Goal: Task Accomplishment & Management: Manage account settings

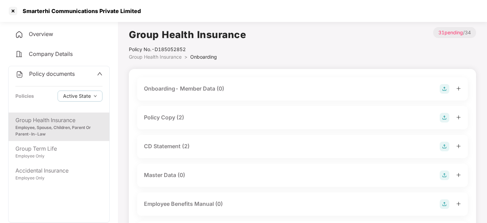
scroll to position [290, 0]
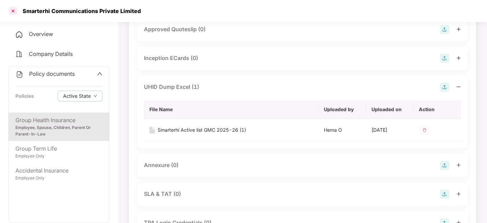
click at [10, 11] on div at bounding box center [13, 10] width 11 height 11
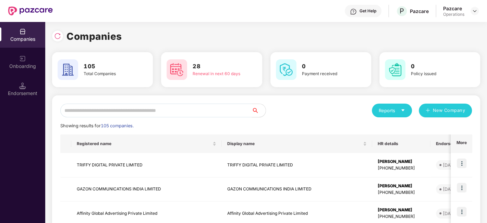
click at [215, 108] on input "text" at bounding box center [156, 111] width 192 height 14
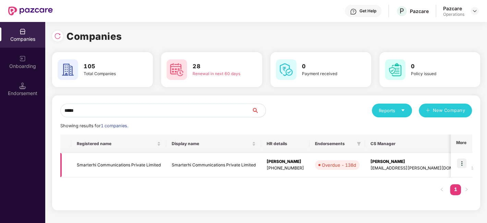
type input "*****"
click at [465, 164] on img at bounding box center [462, 163] width 10 height 10
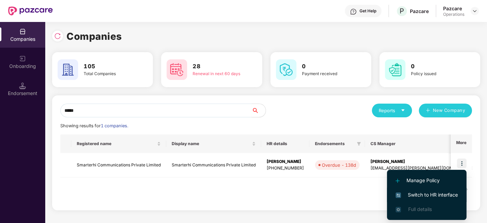
click at [427, 196] on span "Switch to HR interface" at bounding box center [427, 195] width 62 height 8
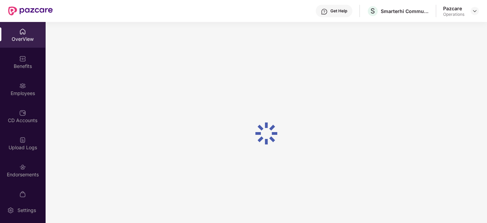
scroll to position [41, 0]
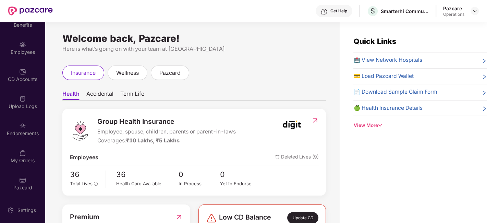
click at [18, 121] on div "Endorsements" at bounding box center [22, 129] width 45 height 26
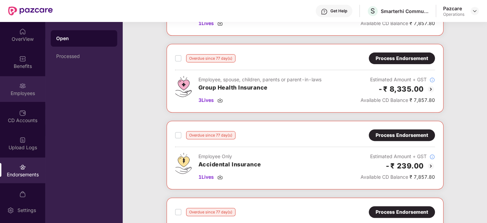
click at [13, 76] on div "Employees" at bounding box center [22, 89] width 45 height 26
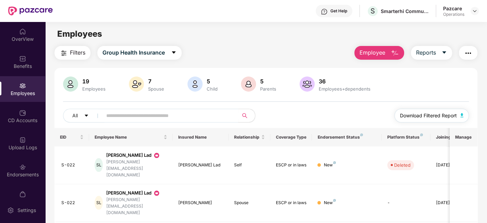
click at [423, 114] on span "Download Filtered Report" at bounding box center [428, 116] width 57 height 8
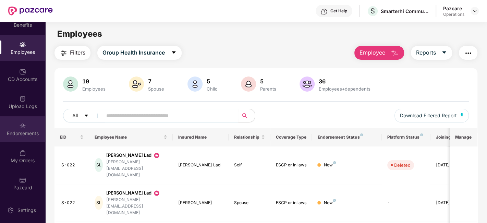
click at [15, 135] on div "Endorsements" at bounding box center [22, 133] width 45 height 7
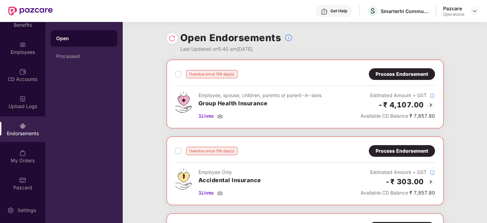
click at [172, 39] on img at bounding box center [172, 38] width 7 height 7
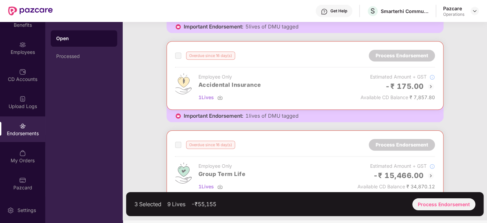
scroll to position [554, 0]
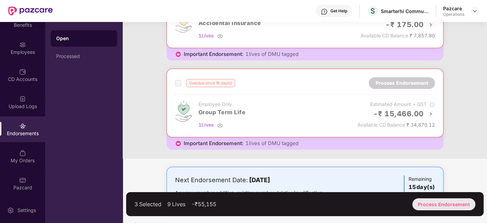
click at [435, 199] on div "Process Endorsement" at bounding box center [444, 204] width 63 height 12
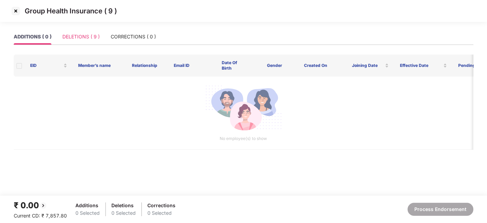
click at [79, 32] on div "DELETIONS ( 9 )" at bounding box center [80, 37] width 37 height 16
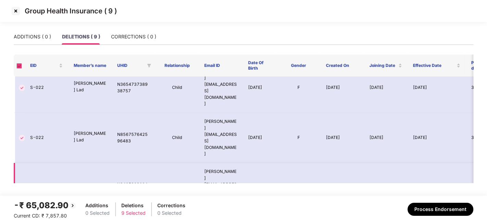
scroll to position [114, 0]
click at [14, 11] on img at bounding box center [15, 10] width 11 height 11
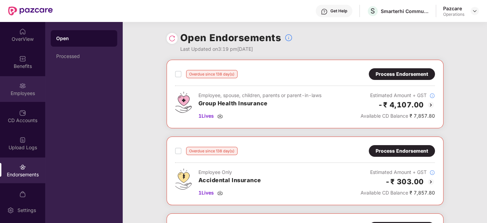
click at [14, 95] on div "Employees" at bounding box center [22, 93] width 45 height 7
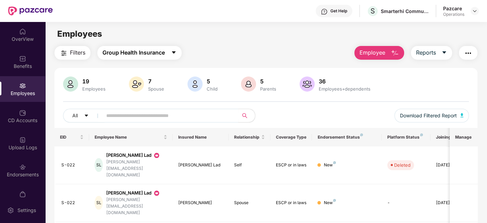
click at [177, 54] on button "Group Health Insurance" at bounding box center [139, 53] width 84 height 14
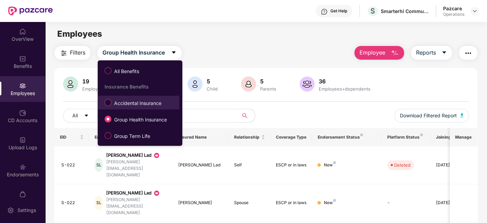
click at [141, 102] on span "Accidental Insurance" at bounding box center [137, 103] width 53 height 8
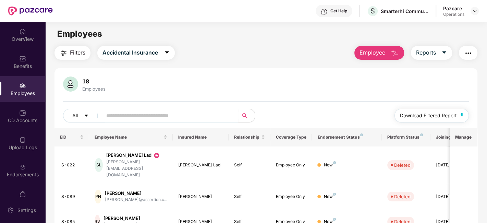
click at [435, 116] on span "Download Filtered Report" at bounding box center [428, 116] width 57 height 8
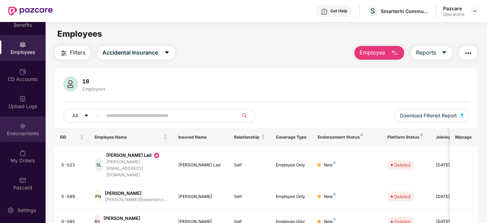
click at [23, 132] on div "Endorsements" at bounding box center [22, 133] width 45 height 7
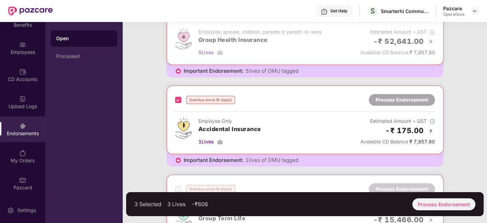
scroll to position [554, 0]
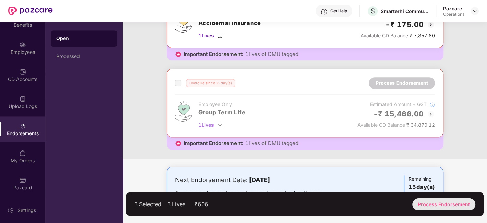
click at [445, 203] on div "Process Endorsement" at bounding box center [444, 204] width 63 height 12
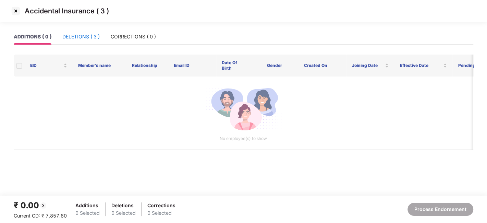
click at [79, 40] on div "DELETIONS ( 3 )" at bounding box center [80, 37] width 37 height 8
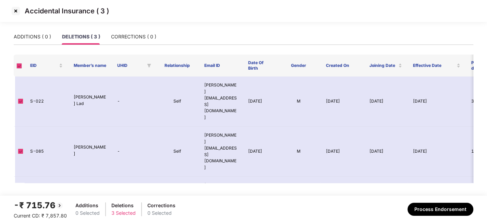
click at [15, 11] on img at bounding box center [15, 10] width 11 height 11
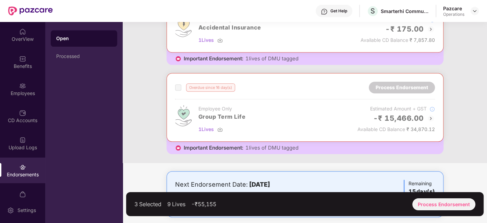
scroll to position [554, 0]
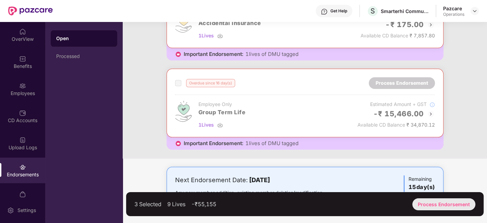
click at [431, 205] on div "Process Endorsement" at bounding box center [444, 204] width 63 height 12
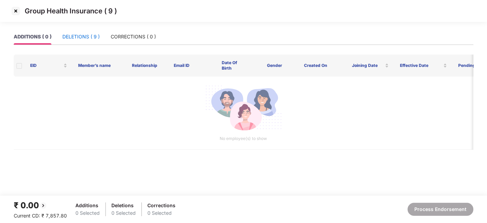
click at [78, 39] on div "DELETIONS ( 9 )" at bounding box center [80, 37] width 37 height 8
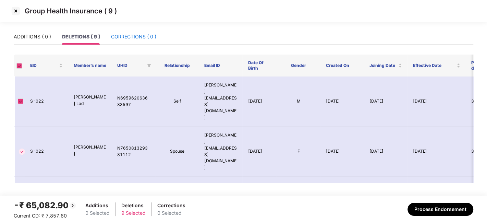
click at [121, 38] on div "CORRECTIONS ( 0 )" at bounding box center [133, 37] width 45 height 8
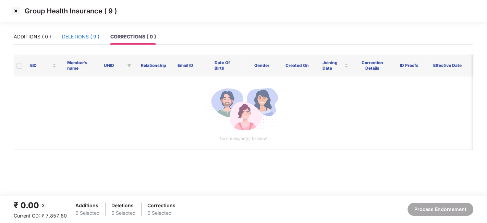
click at [83, 38] on div "DELETIONS ( 9 )" at bounding box center [80, 37] width 37 height 8
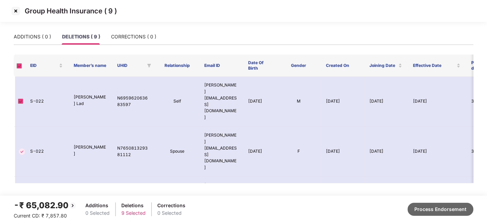
click at [435, 207] on button "Process Endorsement" at bounding box center [441, 209] width 66 height 13
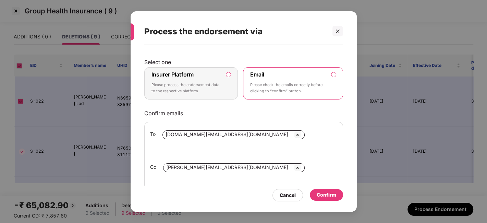
click at [195, 85] on p "Please process the endorsement data to the respective platform" at bounding box center [187, 88] width 70 height 12
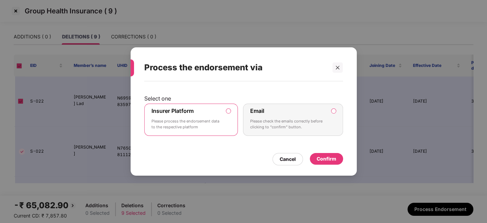
click at [327, 156] on div "Confirm" at bounding box center [327, 159] width 20 height 8
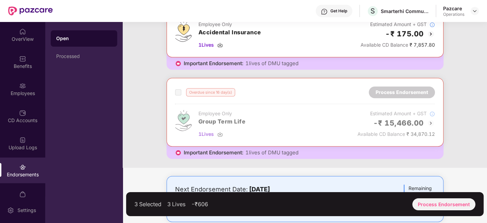
scroll to position [312, 0]
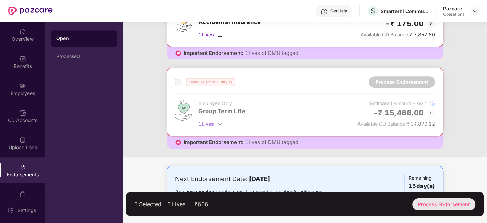
click at [441, 202] on div "Process Endorsement" at bounding box center [444, 204] width 63 height 12
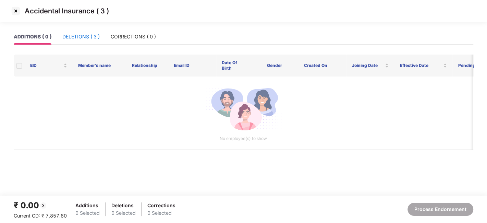
click at [76, 34] on div "DELETIONS ( 3 )" at bounding box center [80, 37] width 37 height 8
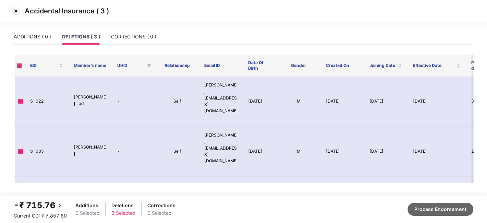
click at [439, 210] on button "Process Endorsement" at bounding box center [441, 209] width 66 height 13
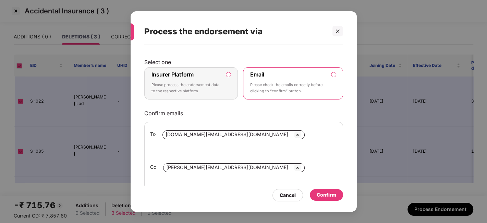
click at [208, 83] on p "Please process the endorsement data to the respective platform" at bounding box center [187, 88] width 70 height 12
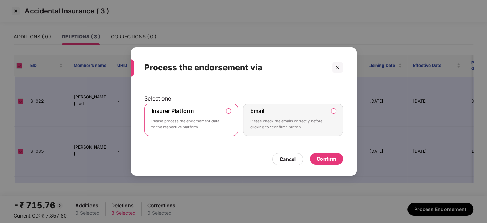
click at [325, 161] on div "Confirm" at bounding box center [327, 159] width 20 height 8
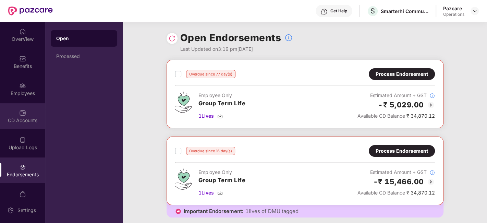
click at [19, 115] on img at bounding box center [22, 112] width 7 height 7
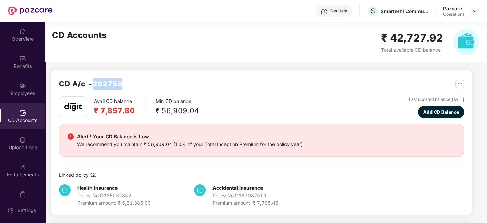
drag, startPoint x: 96, startPoint y: 83, endPoint x: 127, endPoint y: 82, distance: 31.2
click at [127, 82] on div "CD A/c - 262759" at bounding box center [262, 87] width 406 height 18
copy h2 "262759"
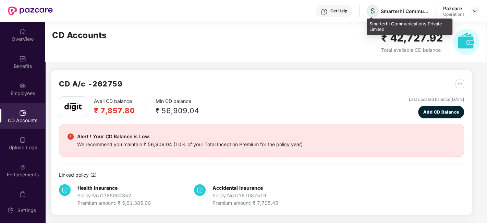
click at [376, 11] on span "S" at bounding box center [373, 11] width 12 height 12
drag, startPoint x: 370, startPoint y: 22, endPoint x: 387, endPoint y: 29, distance: 18.5
click at [387, 29] on div "Smarterhi Communications Private Limited" at bounding box center [410, 27] width 86 height 16
copy div "Smarterhi Communications Private Limited"
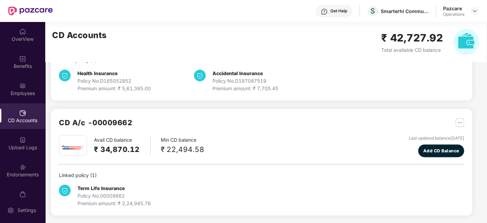
scroll to position [41, 0]
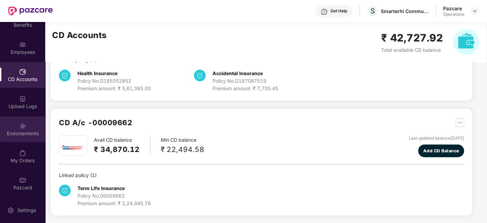
click at [17, 136] on div "Endorsements" at bounding box center [22, 133] width 45 height 7
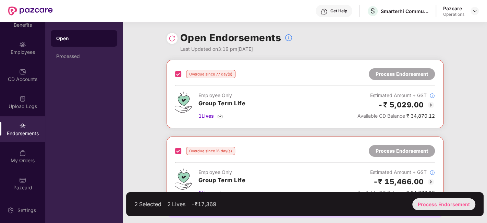
click at [437, 202] on div "Process Endorsement" at bounding box center [444, 204] width 63 height 12
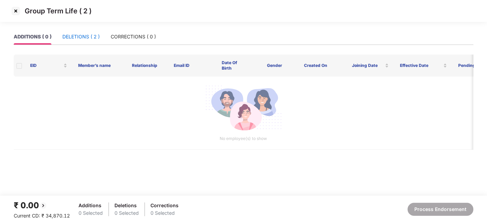
click at [76, 36] on div "DELETIONS ( 2 )" at bounding box center [80, 37] width 37 height 8
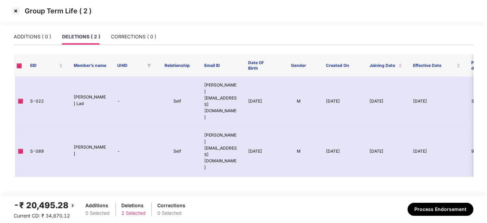
click at [15, 11] on img at bounding box center [15, 10] width 11 height 11
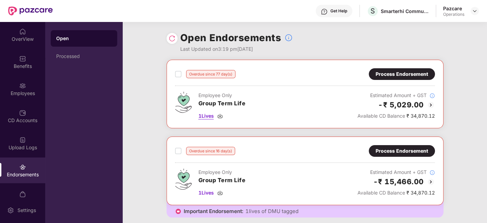
click at [203, 116] on span "1 Lives" at bounding box center [206, 116] width 15 height 8
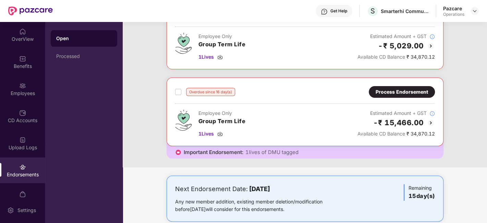
scroll to position [61, 0]
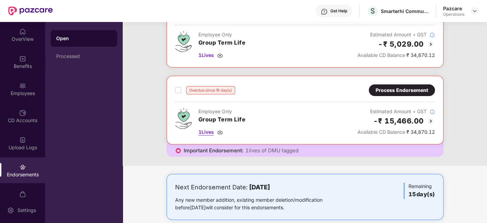
click at [205, 130] on span "1 Lives" at bounding box center [206, 132] width 15 height 8
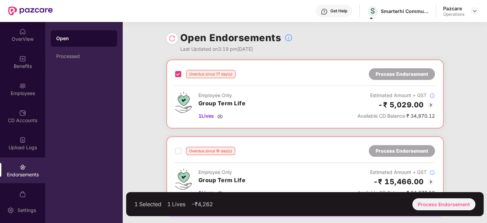
click at [177, 154] on label at bounding box center [178, 151] width 6 height 8
click at [445, 201] on div "Process Endorsement" at bounding box center [444, 204] width 63 height 12
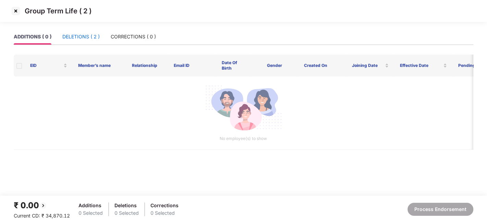
click at [73, 38] on div "DELETIONS ( 2 )" at bounding box center [80, 37] width 37 height 8
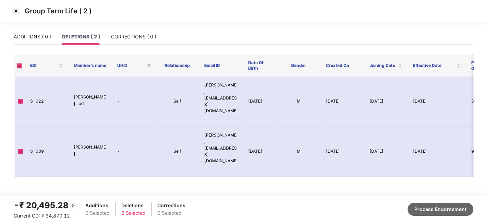
click at [444, 203] on button "Process Endorsement" at bounding box center [441, 209] width 66 height 13
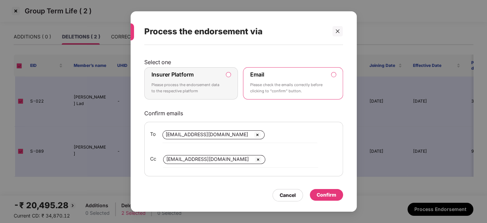
click at [216, 88] on p "Please process the endorsement data to the respective platform" at bounding box center [187, 88] width 70 height 12
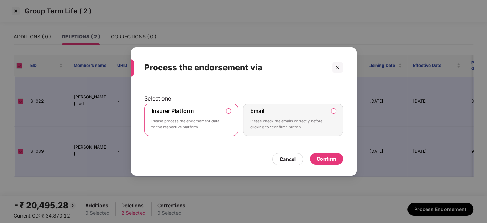
click at [328, 164] on div "Confirm" at bounding box center [326, 159] width 33 height 12
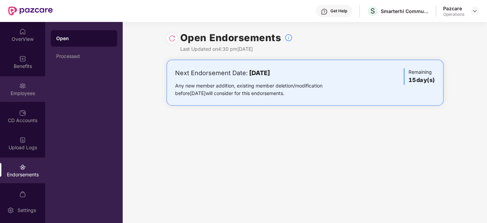
click at [24, 78] on div "Employees" at bounding box center [22, 89] width 45 height 26
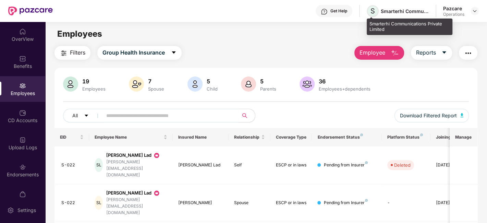
click at [372, 12] on span "S" at bounding box center [373, 11] width 4 height 8
drag, startPoint x: 369, startPoint y: 22, endPoint x: 386, endPoint y: 30, distance: 18.3
click at [386, 30] on div "Smarterhi Communications Private Limited" at bounding box center [410, 27] width 86 height 16
copy div "Smarterhi Communications Private Limited"
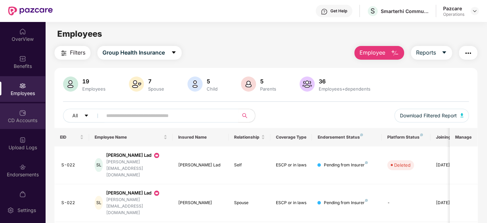
scroll to position [41, 0]
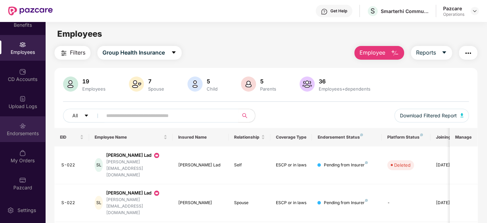
click at [19, 122] on img at bounding box center [22, 125] width 7 height 7
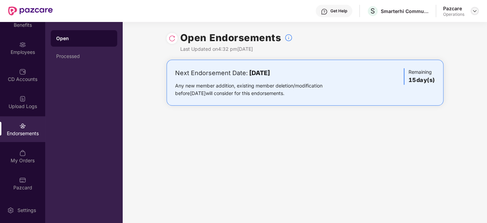
click at [474, 13] on img at bounding box center [474, 10] width 5 height 5
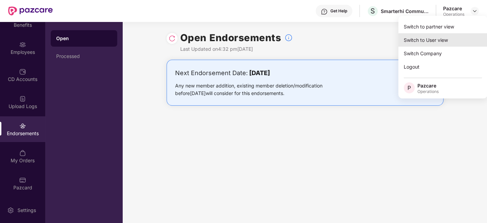
click at [432, 33] on div "Switch to User view" at bounding box center [443, 39] width 89 height 13
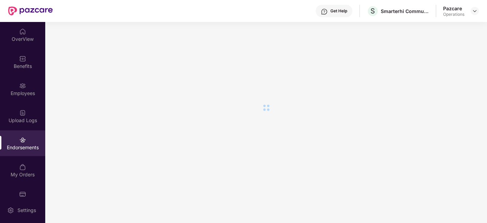
click at [476, 16] on div "Pazcare Operations" at bounding box center [462, 11] width 36 height 12
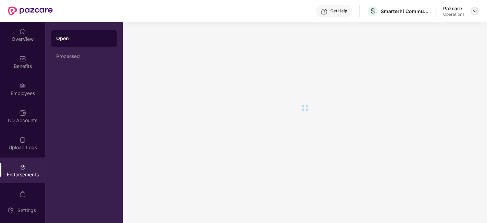
click at [476, 11] on img at bounding box center [474, 10] width 5 height 5
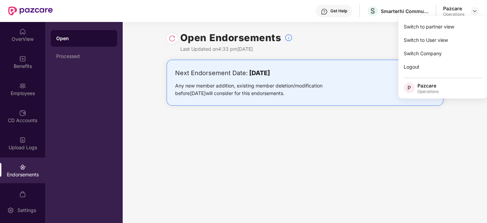
click at [419, 24] on div "Switch to partner view" at bounding box center [443, 26] width 89 height 13
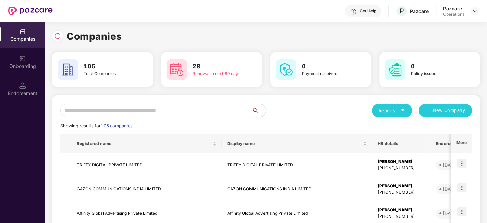
click at [205, 114] on input "text" at bounding box center [156, 111] width 192 height 14
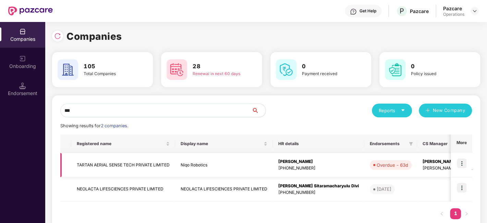
type input "***"
click at [122, 163] on td "TARTAN AERIAL SENSE TECH PRIVATE LIMITED" at bounding box center [123, 165] width 104 height 24
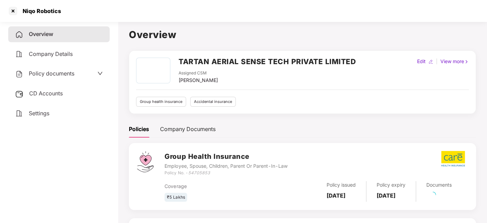
click at [44, 74] on span "Policy documents" at bounding box center [52, 73] width 46 height 7
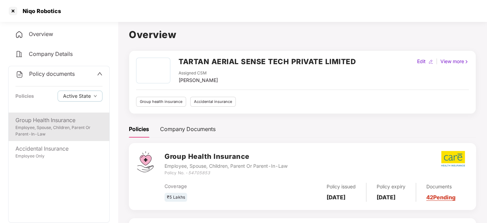
click at [50, 132] on div "Employee, Spouse, Children, Parent Or Parent-In-Law" at bounding box center [58, 131] width 87 height 13
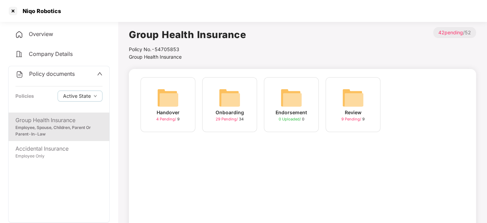
click at [38, 10] on div "Niqo Robotics" at bounding box center [40, 11] width 43 height 7
copy div "Niqo Robotics"
click at [12, 11] on div at bounding box center [13, 10] width 11 height 11
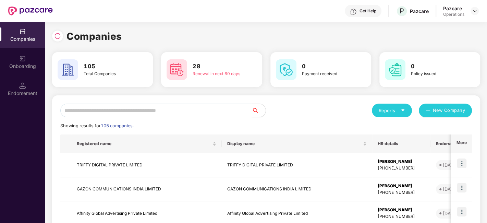
click at [186, 107] on input "text" at bounding box center [156, 111] width 192 height 14
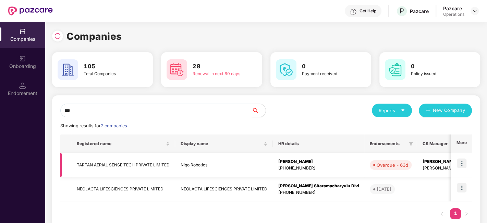
type input "***"
copy td "TARTAN AERIAL SENSE TECH PRIVATE LIMITED"
drag, startPoint x: 76, startPoint y: 163, endPoint x: 170, endPoint y: 166, distance: 94.4
click at [170, 166] on td "TARTAN AERIAL SENSE TECH PRIVATE LIMITED" at bounding box center [123, 165] width 104 height 24
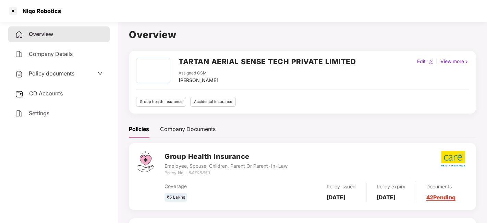
click at [60, 72] on span "Policy documents" at bounding box center [52, 73] width 46 height 7
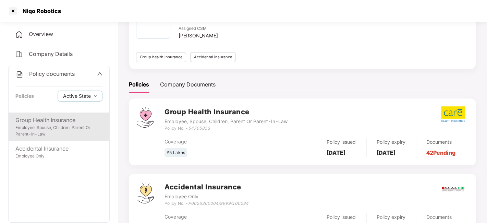
click at [58, 130] on div "Employee, Spouse, Children, Parent Or Parent-In-Law" at bounding box center [58, 131] width 87 height 13
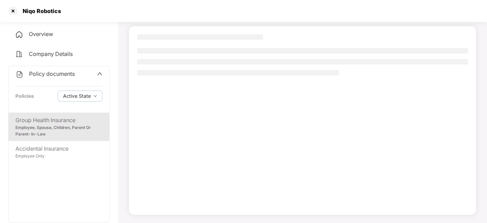
scroll to position [43, 0]
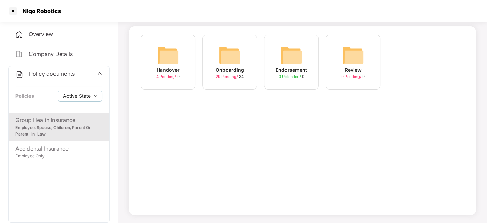
click at [231, 62] on img at bounding box center [230, 55] width 22 height 22
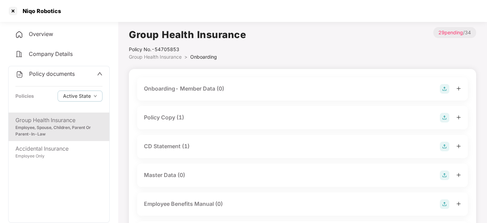
click at [156, 113] on div "Policy Copy (1)" at bounding box center [164, 117] width 40 height 9
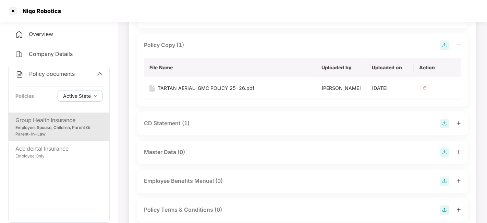
scroll to position [73, 0]
click at [187, 85] on div "TARTAN AERIAL-GMC POLICY 25-26.pdf" at bounding box center [206, 87] width 97 height 8
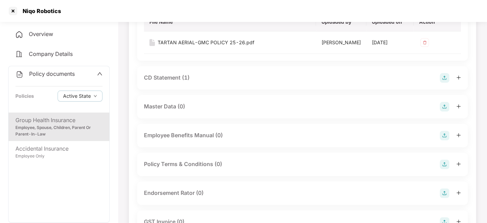
scroll to position [119, 0]
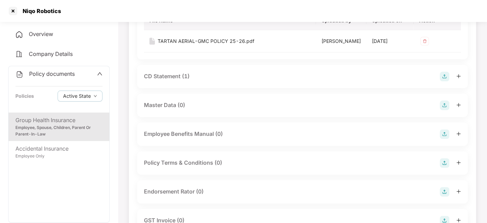
click at [168, 78] on div "CD Statement (1)" at bounding box center [167, 76] width 46 height 9
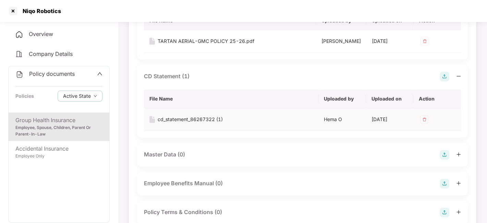
click at [185, 121] on div "cd_statement_86267322 (1)" at bounding box center [190, 120] width 65 height 8
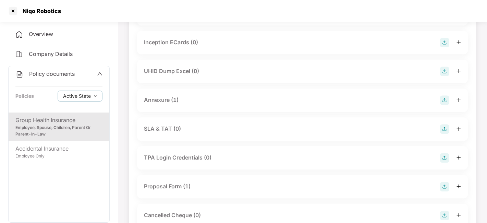
scroll to position [405, 0]
click at [160, 99] on div "Annexure (1)" at bounding box center [161, 99] width 35 height 9
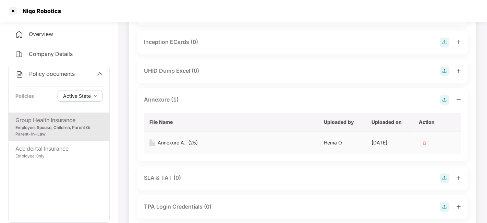
click at [176, 143] on div "Annexure A.. (25)" at bounding box center [178, 143] width 40 height 8
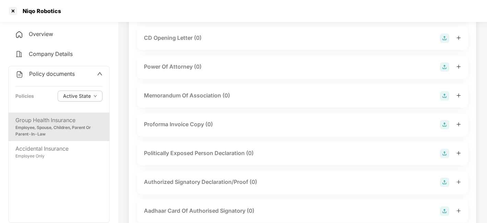
scroll to position [633, 0]
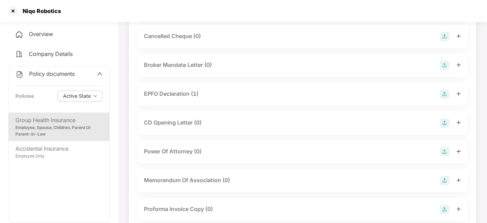
click at [175, 93] on div "EPFO Declaration (1)" at bounding box center [171, 94] width 55 height 9
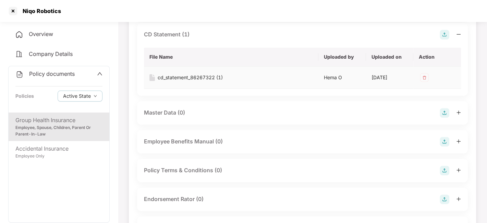
scroll to position [0, 0]
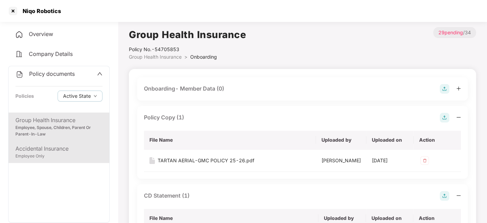
click at [55, 151] on div "Accidental Insurance" at bounding box center [58, 148] width 87 height 9
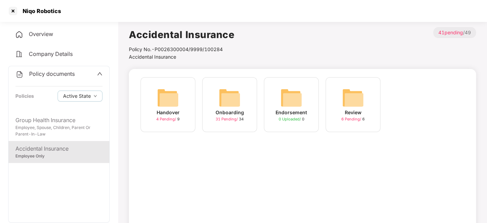
click at [226, 98] on img at bounding box center [230, 98] width 22 height 22
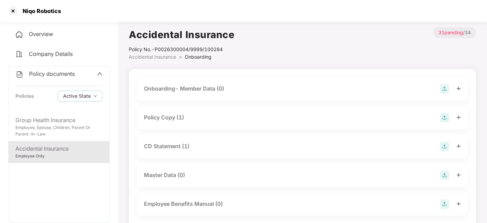
scroll to position [21, 0]
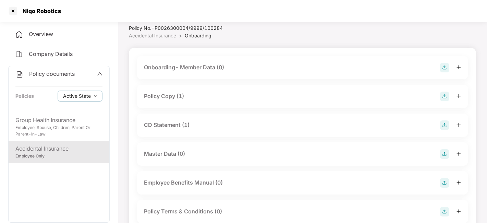
click at [166, 91] on div "Policy Copy (1)" at bounding box center [302, 96] width 331 height 23
click at [166, 96] on div "Policy Copy (1)" at bounding box center [164, 96] width 40 height 9
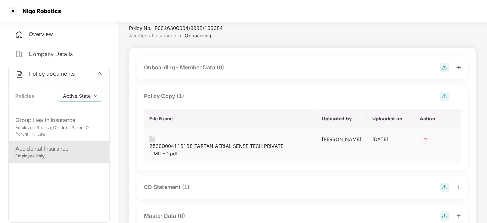
click at [183, 143] on div "25300004116168_TARTAN AERIAL SENSE TECH PRIVATE LIMITED.pdf" at bounding box center [231, 149] width 162 height 15
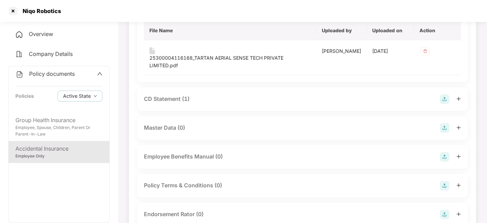
scroll to position [112, 0]
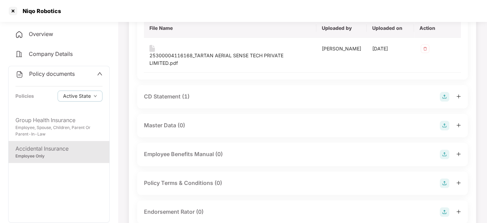
click at [168, 92] on div "CD Statement (1)" at bounding box center [167, 96] width 46 height 9
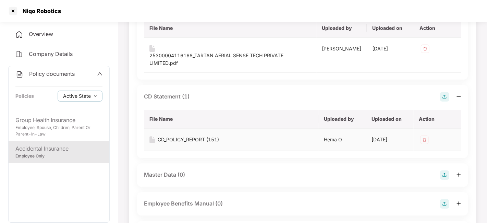
click at [184, 136] on div "CD_POLICY_REPORT (151)" at bounding box center [188, 140] width 61 height 8
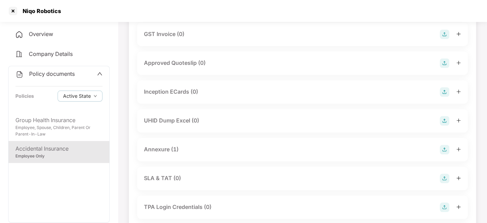
scroll to position [369, 0]
click at [164, 143] on div "Annexure (1)" at bounding box center [161, 147] width 35 height 9
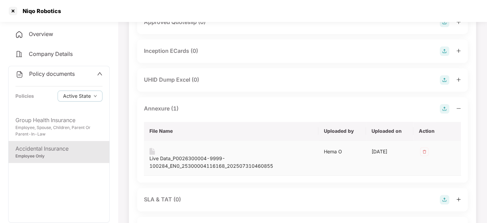
scroll to position [409, 0]
click at [196, 154] on div "Live Data_P0026300004-9999-100284_EN0_25300004116168_202507310460855" at bounding box center [232, 161] width 164 height 15
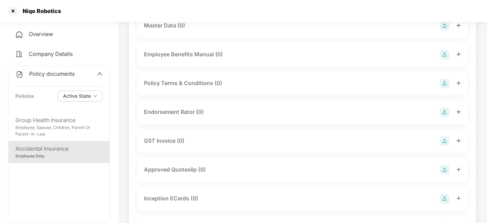
scroll to position [241, 0]
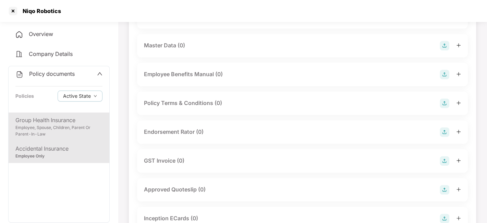
click at [56, 128] on div "Employee, Spouse, Children, Parent Or Parent-In-Law" at bounding box center [58, 131] width 87 height 13
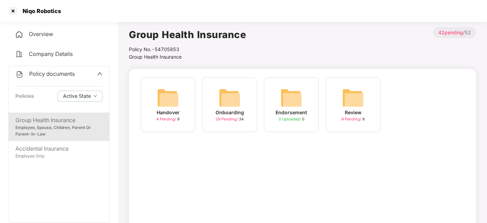
click at [243, 95] on div "Onboarding 29 Pending / 34" at bounding box center [229, 104] width 55 height 55
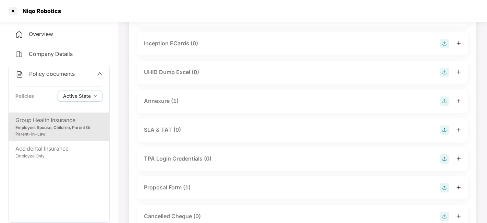
scroll to position [305, 0]
click at [153, 95] on div "Annexure (1)" at bounding box center [302, 100] width 331 height 23
click at [155, 98] on div "Annexure (1)" at bounding box center [161, 100] width 35 height 9
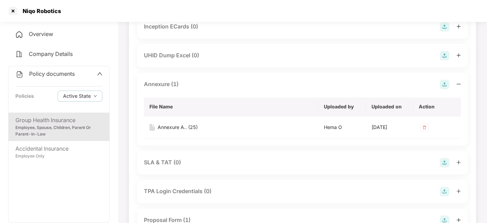
scroll to position [323, 0]
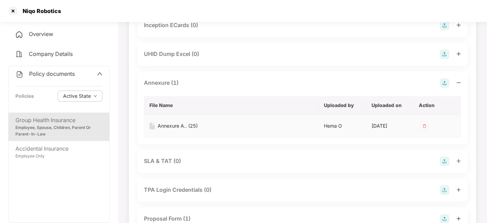
click at [170, 126] on div "Annexure A.. (25)" at bounding box center [178, 126] width 40 height 8
click at [49, 79] on div "Policy documents Policies Active State" at bounding box center [59, 89] width 101 height 46
click at [59, 72] on span "Policy documents" at bounding box center [52, 73] width 46 height 7
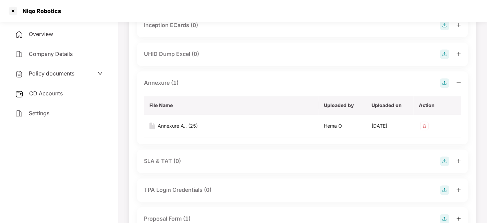
click at [54, 87] on div "CD Accounts" at bounding box center [59, 94] width 102 height 16
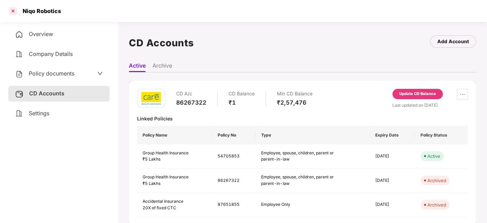
click at [11, 11] on div at bounding box center [13, 10] width 11 height 11
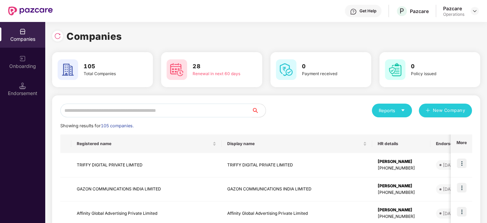
click at [166, 109] on input "text" at bounding box center [156, 111] width 192 height 14
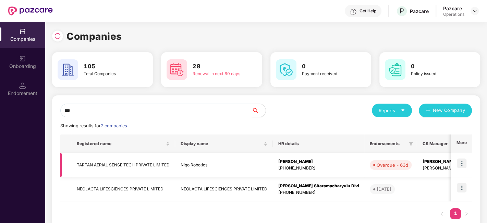
type input "***"
click at [460, 161] on img at bounding box center [462, 163] width 10 height 10
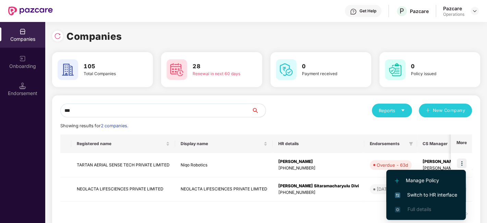
click at [424, 194] on span "Switch to HR interface" at bounding box center [426, 195] width 62 height 8
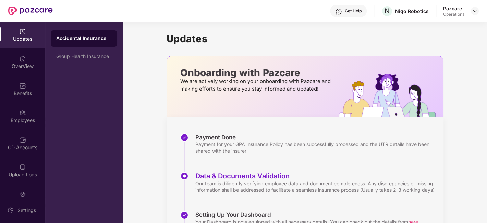
scroll to position [41, 0]
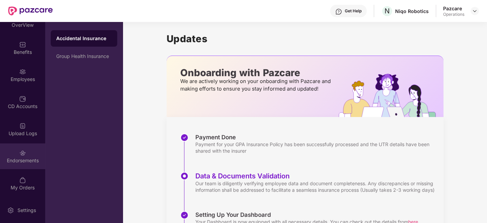
click at [16, 150] on div "Endorsements" at bounding box center [22, 156] width 45 height 26
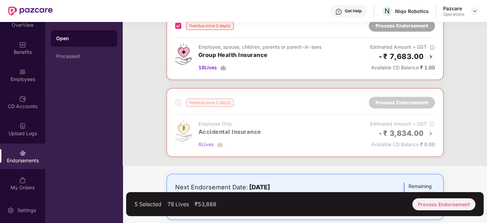
scroll to position [440, 0]
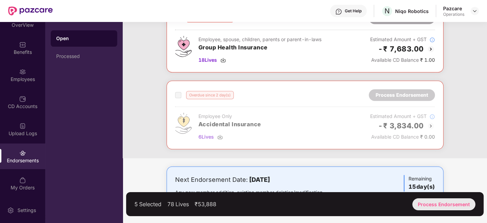
click at [434, 203] on div "Process Endorsement" at bounding box center [444, 204] width 63 height 12
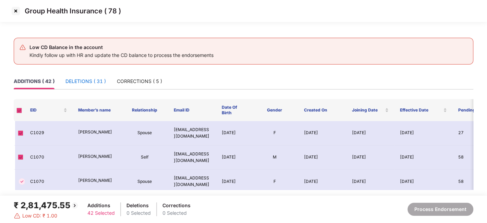
click at [77, 80] on div "DELETIONS ( 31 )" at bounding box center [86, 82] width 40 height 8
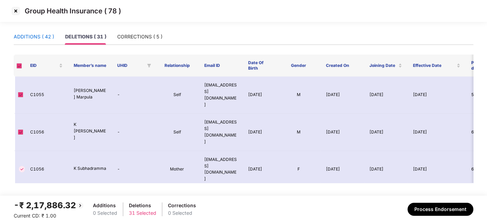
click at [31, 36] on div "ADDITIONS ( 42 )" at bounding box center [34, 37] width 40 height 8
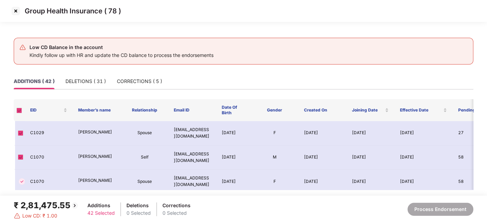
click at [16, 11] on img at bounding box center [15, 10] width 11 height 11
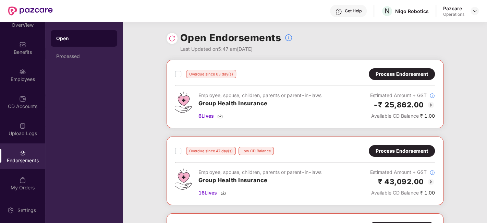
click at [181, 74] on div "Overdue since 63 day(s)" at bounding box center [205, 74] width 61 height 8
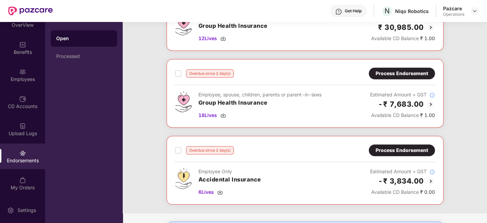
scroll to position [378, 0]
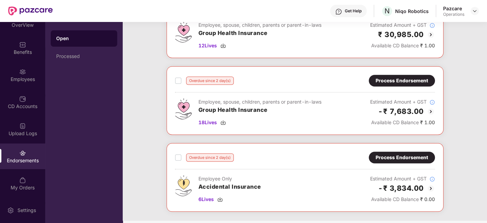
click at [402, 78] on div "Process Endorsement" at bounding box center [402, 81] width 52 height 8
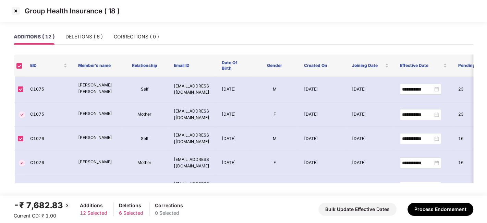
click at [16, 11] on img at bounding box center [15, 10] width 11 height 11
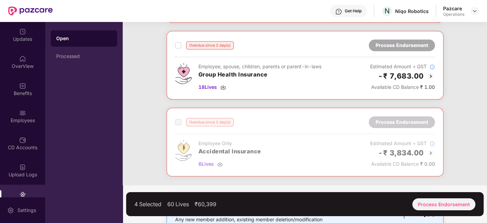
scroll to position [338, 0]
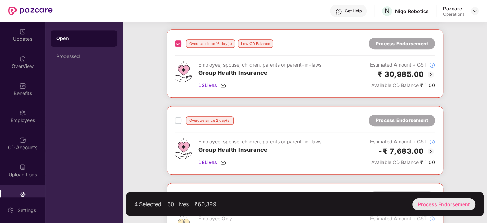
click at [437, 201] on div "Process Endorsement" at bounding box center [444, 204] width 63 height 12
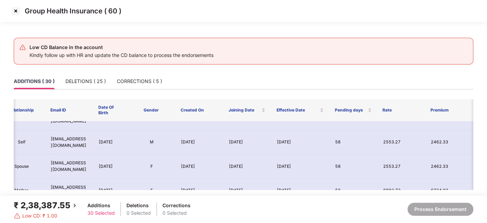
scroll to position [0, 124]
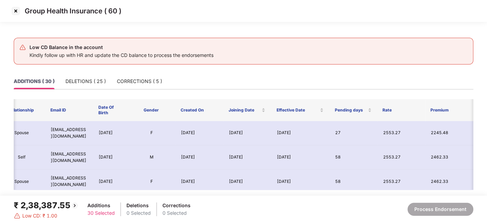
click at [14, 10] on img at bounding box center [15, 10] width 11 height 11
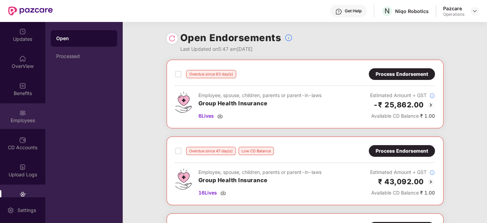
click at [12, 114] on div "Employees" at bounding box center [22, 116] width 45 height 26
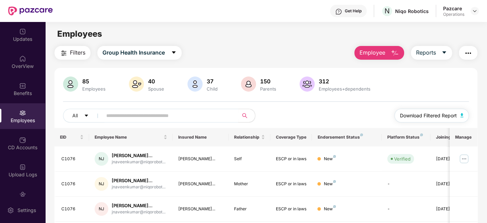
click at [427, 120] on button "Download Filtered Report" at bounding box center [432, 116] width 75 height 14
click at [433, 114] on span "Download Filtered Report" at bounding box center [428, 116] width 57 height 8
click at [72, 55] on span "Filters" at bounding box center [77, 52] width 15 height 9
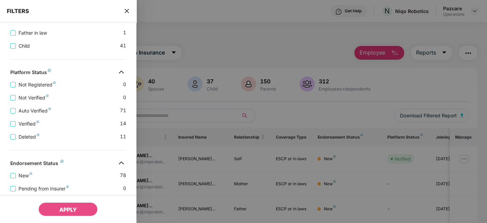
scroll to position [276, 0]
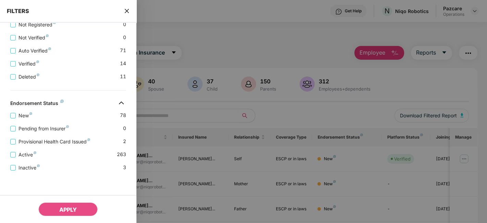
click at [126, 12] on icon "close" at bounding box center [126, 10] width 5 height 5
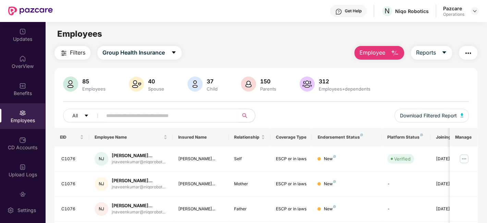
scroll to position [41, 0]
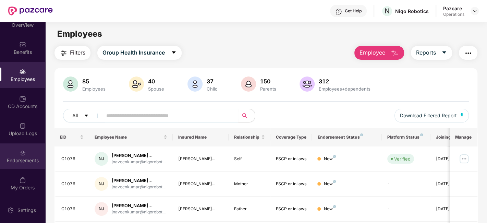
click at [16, 151] on div "Endorsements" at bounding box center [22, 156] width 45 height 26
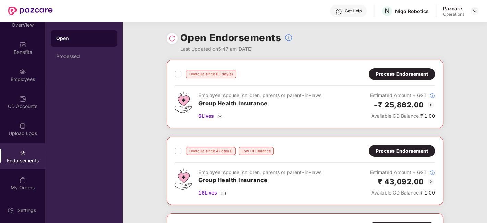
click at [182, 74] on div "Overdue since 63 day(s)" at bounding box center [205, 74] width 61 height 8
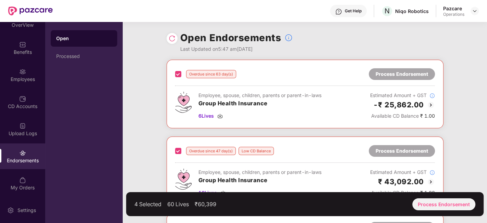
click at [177, 69] on div "Overdue since 63 day(s) Process Endorsement" at bounding box center [305, 74] width 260 height 12
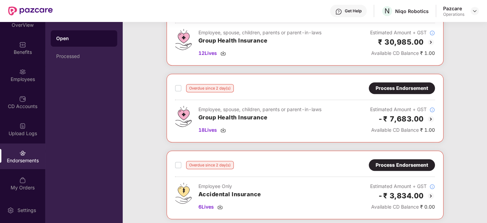
scroll to position [357, 0]
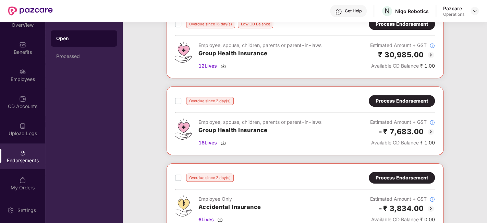
click at [397, 98] on div "Process Endorsement" at bounding box center [402, 101] width 52 height 8
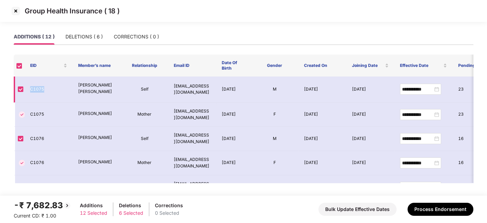
drag, startPoint x: 30, startPoint y: 91, endPoint x: 46, endPoint y: 91, distance: 16.1
click at [46, 91] on td "C1075" at bounding box center [49, 90] width 48 height 26
copy td "C1075"
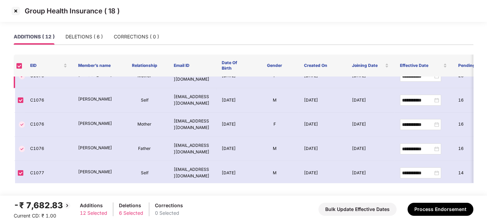
scroll to position [39, 0]
click at [35, 109] on td "C1076" at bounding box center [49, 100] width 48 height 24
copy td "C1076"
click at [35, 109] on td "C1076" at bounding box center [49, 100] width 48 height 24
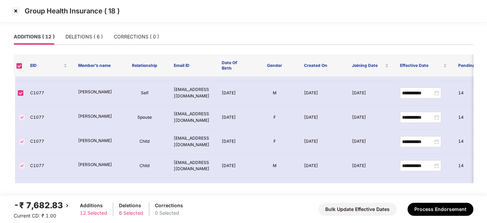
scroll to position [126, 0]
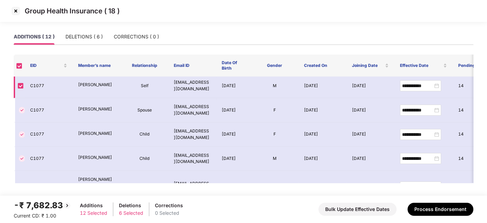
click at [36, 98] on td "C1077" at bounding box center [49, 86] width 48 height 24
copy td "C1077"
click at [36, 98] on td "C1077" at bounding box center [49, 86] width 48 height 24
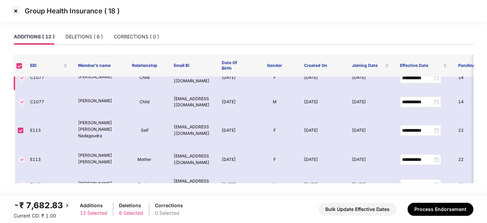
scroll to position [183, 0]
click at [37, 144] on td "E113" at bounding box center [49, 130] width 48 height 33
copy td "E113"
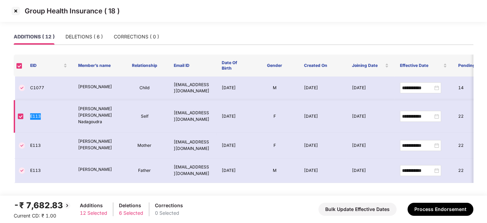
scroll to position [205, 0]
click at [15, 11] on img at bounding box center [15, 10] width 11 height 11
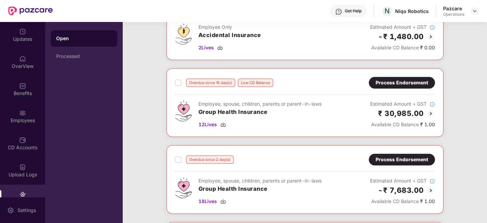
scroll to position [298, 0]
click at [396, 81] on div "Process Endorsement" at bounding box center [402, 83] width 52 height 8
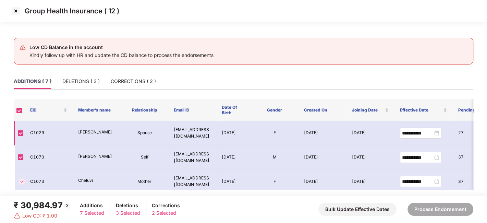
click at [38, 136] on td "C1029" at bounding box center [49, 133] width 48 height 24
click at [15, 11] on img at bounding box center [15, 10] width 11 height 11
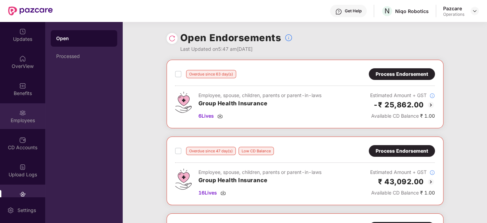
click at [14, 115] on div "Employees" at bounding box center [22, 116] width 45 height 26
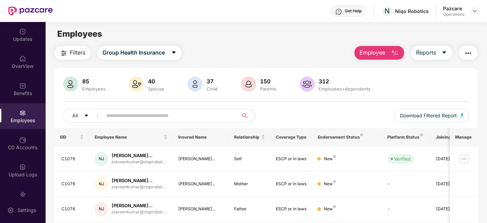
paste input "*****"
click at [134, 117] on input "*****" at bounding box center [167, 115] width 123 height 10
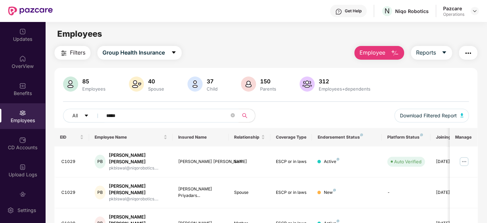
scroll to position [47, 0]
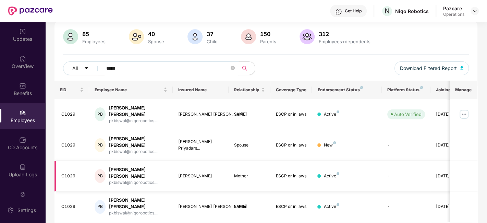
type input "*****"
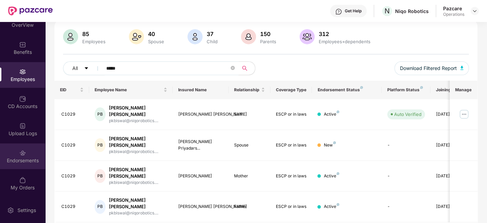
click at [13, 153] on div "Endorsements" at bounding box center [22, 156] width 45 height 26
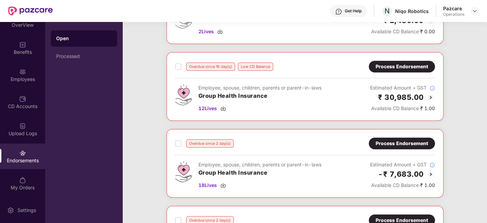
scroll to position [313, 0]
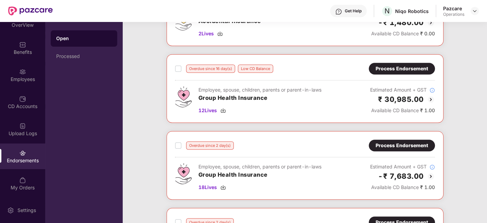
click at [397, 68] on div "Process Endorsement" at bounding box center [402, 69] width 52 height 8
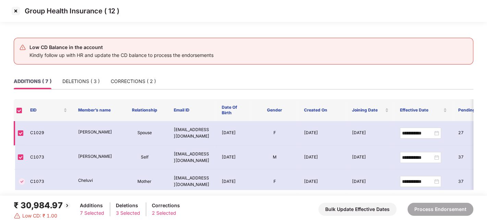
click at [37, 131] on td "C1029" at bounding box center [49, 133] width 48 height 24
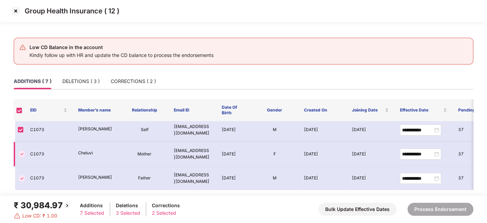
scroll to position [29, 0]
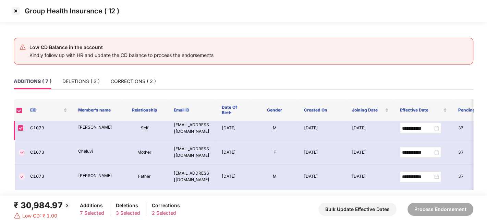
click at [36, 126] on td "C1073" at bounding box center [49, 128] width 48 height 24
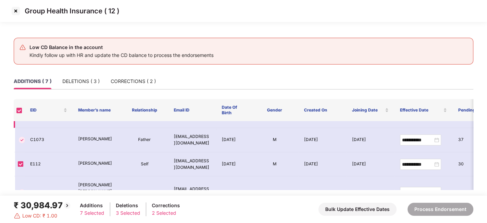
scroll to position [71, 0]
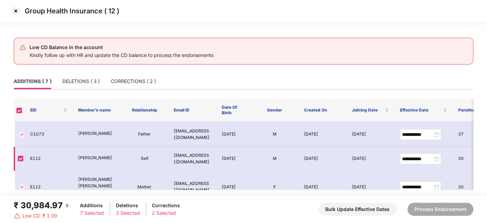
click at [36, 158] on td "E112" at bounding box center [49, 159] width 48 height 24
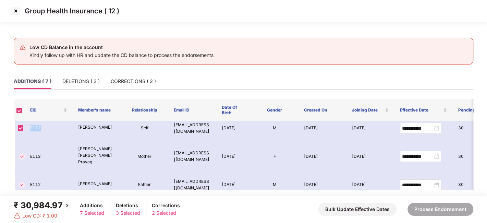
scroll to position [107, 0]
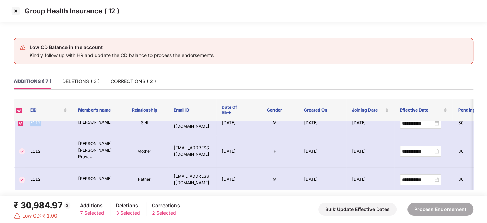
click at [14, 11] on img at bounding box center [15, 10] width 11 height 11
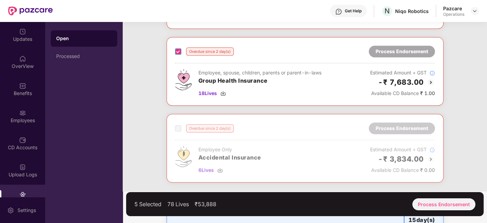
scroll to position [440, 0]
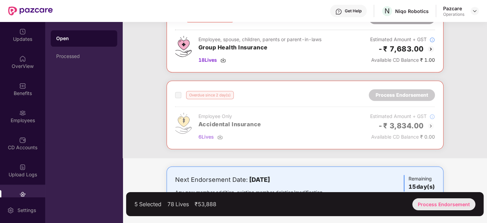
click at [434, 207] on div "Process Endorsement" at bounding box center [444, 204] width 63 height 12
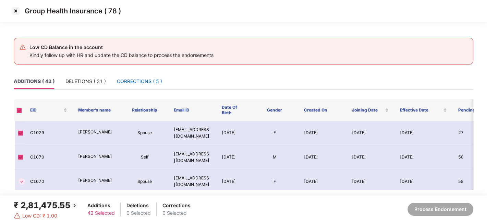
click at [143, 81] on div "CORRECTIONS ( 5 )" at bounding box center [139, 82] width 45 height 8
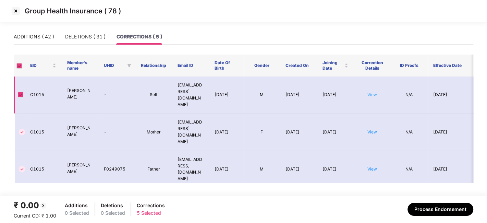
click at [373, 92] on link "View" at bounding box center [373, 94] width 10 height 5
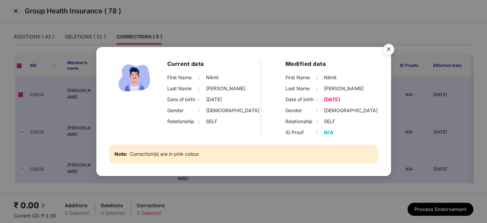
click at [388, 46] on img "Close" at bounding box center [388, 50] width 19 height 19
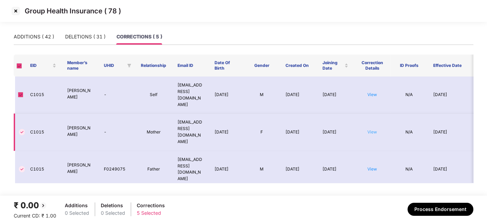
click at [375, 129] on link "View" at bounding box center [373, 131] width 10 height 5
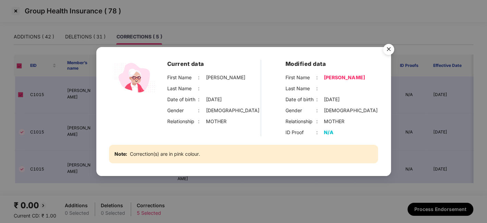
click at [387, 51] on img "Close" at bounding box center [388, 50] width 19 height 19
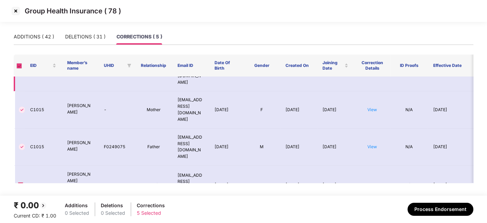
scroll to position [23, 0]
click at [372, 143] on link "View" at bounding box center [373, 145] width 10 height 5
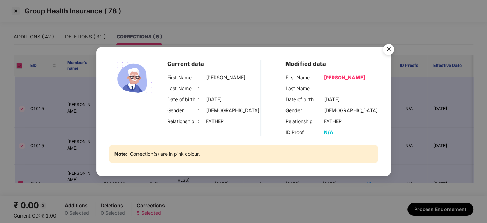
click at [383, 51] on img "Close" at bounding box center [388, 50] width 19 height 19
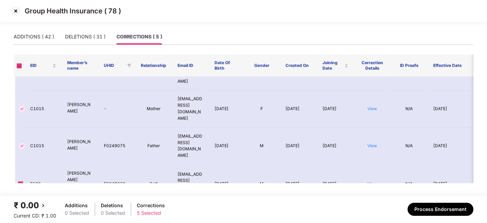
scroll to position [42, 0]
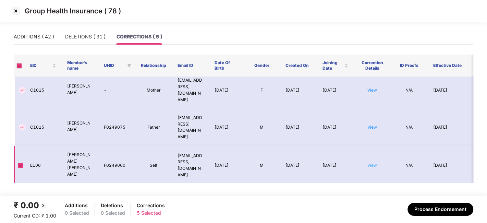
click at [371, 163] on link "View" at bounding box center [373, 165] width 10 height 5
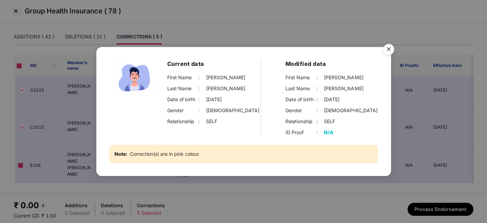
click at [391, 50] on img "Close" at bounding box center [388, 50] width 19 height 19
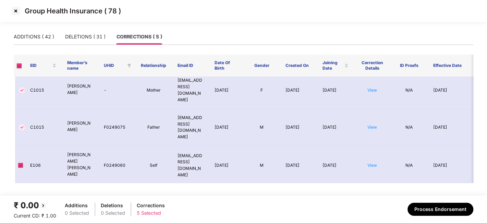
click at [376, 185] on td "View" at bounding box center [372, 203] width 37 height 37
click at [374, 201] on link "View" at bounding box center [373, 203] width 10 height 5
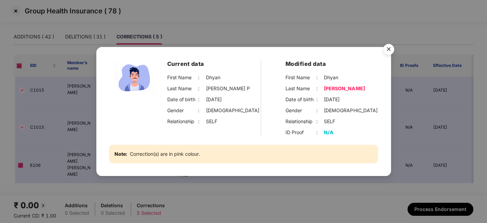
click at [392, 47] on img "Close" at bounding box center [388, 50] width 19 height 19
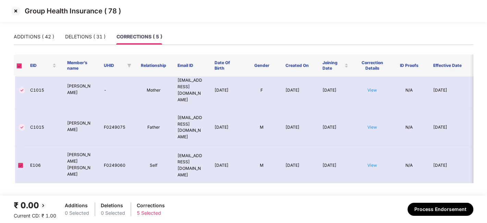
click at [15, 11] on img at bounding box center [15, 10] width 11 height 11
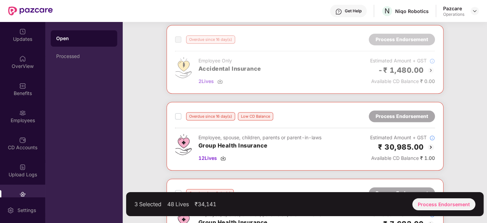
scroll to position [265, 0]
click at [433, 203] on div "Process Endorsement" at bounding box center [444, 204] width 63 height 12
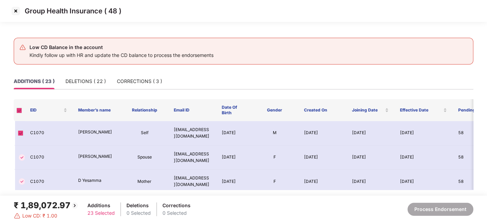
click at [14, 12] on img at bounding box center [15, 10] width 11 height 11
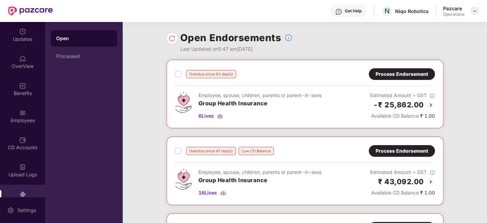
click at [478, 10] on div at bounding box center [475, 11] width 8 height 8
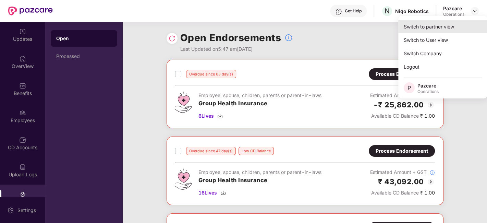
click at [418, 26] on div "Switch to partner view" at bounding box center [443, 26] width 89 height 13
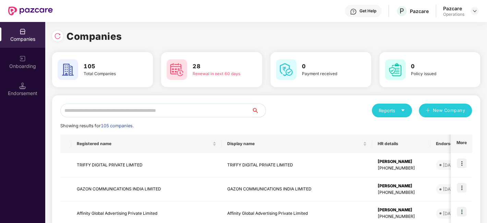
click at [194, 111] on input "text" at bounding box center [156, 111] width 192 height 14
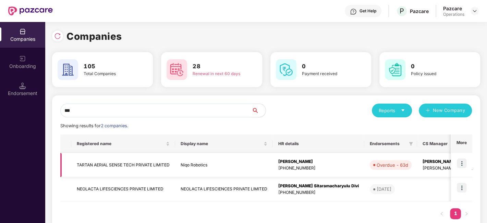
type input "***"
click at [104, 164] on td "TARTAN AERIAL SENSE TECH PRIVATE LIMITED" at bounding box center [123, 165] width 104 height 24
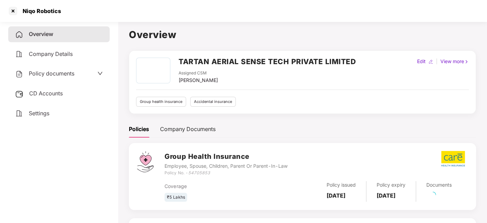
click at [45, 92] on span "CD Accounts" at bounding box center [46, 93] width 34 height 7
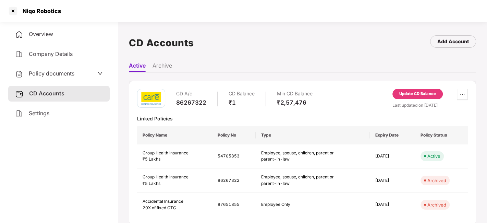
click at [407, 96] on div "Update CD Balance" at bounding box center [418, 94] width 37 height 6
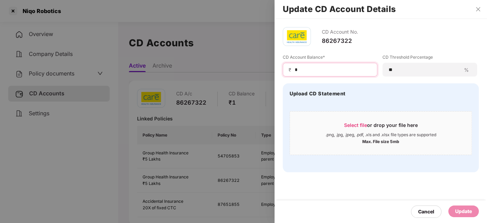
click at [312, 71] on input "*" at bounding box center [333, 69] width 78 height 7
type input "********"
click at [463, 212] on div "Update" at bounding box center [464, 212] width 17 height 8
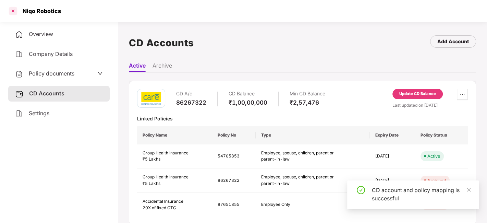
click at [14, 10] on div at bounding box center [13, 10] width 11 height 11
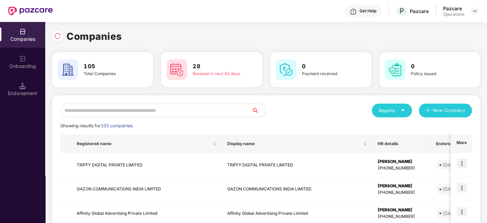
click at [105, 108] on input "text" at bounding box center [156, 111] width 192 height 14
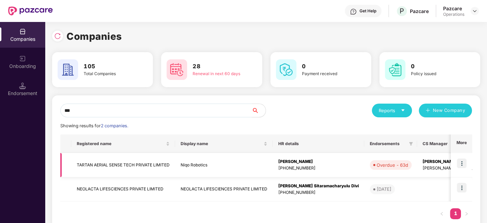
type input "***"
click at [460, 163] on img at bounding box center [462, 163] width 10 height 10
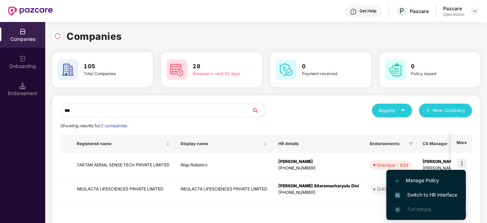
click at [430, 192] on span "Switch to HR interface" at bounding box center [426, 195] width 62 height 8
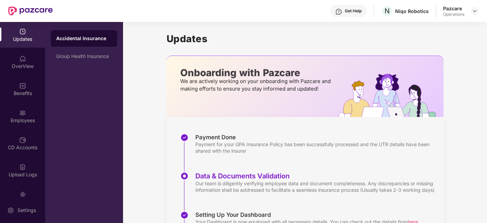
scroll to position [41, 0]
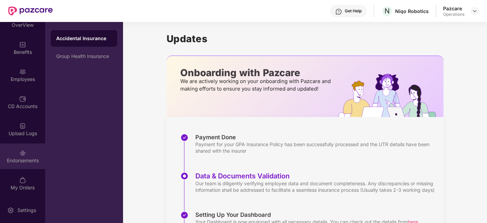
click at [16, 152] on div "Endorsements" at bounding box center [22, 156] width 45 height 26
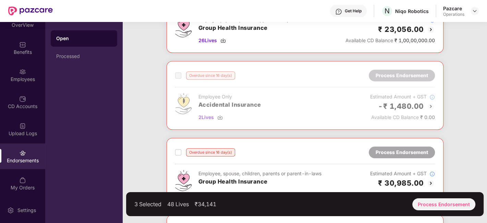
scroll to position [229, 0]
click at [434, 201] on div "Process Endorsement" at bounding box center [444, 204] width 63 height 12
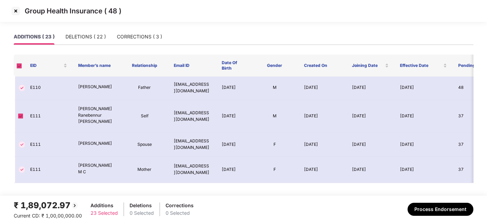
scroll to position [495, 0]
click at [79, 37] on div "DELETIONS ( 22 )" at bounding box center [86, 37] width 40 height 8
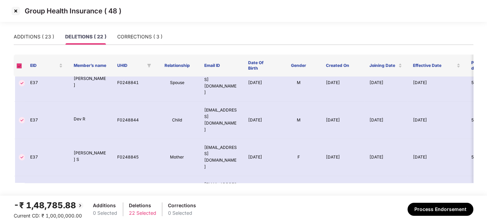
scroll to position [434, 0]
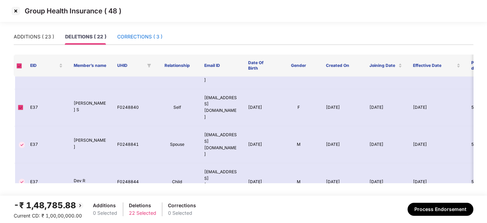
click at [132, 34] on div "CORRECTIONS ( 3 )" at bounding box center [139, 37] width 45 height 8
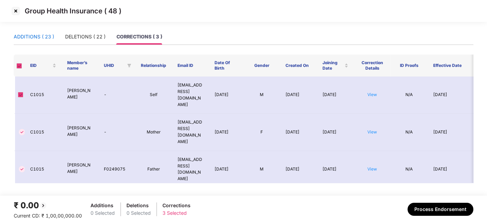
click at [39, 38] on div "ADDITIONS ( 23 )" at bounding box center [34, 37] width 40 height 8
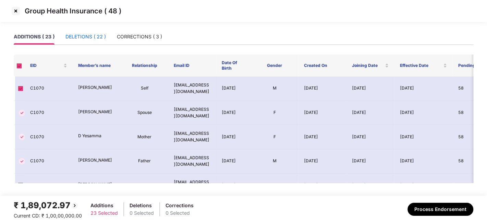
click at [76, 37] on div "DELETIONS ( 22 )" at bounding box center [86, 37] width 40 height 8
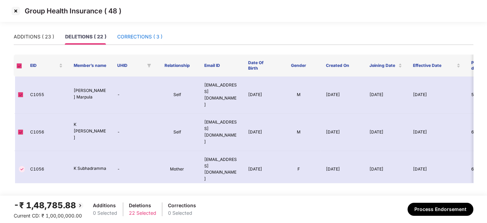
click at [127, 40] on div "CORRECTIONS ( 3 )" at bounding box center [139, 37] width 45 height 8
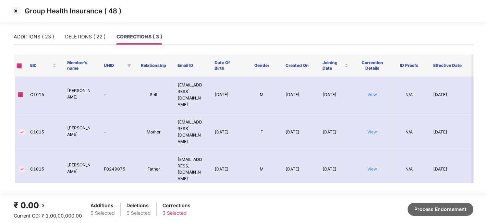
click at [423, 208] on button "Process Endorsement" at bounding box center [441, 209] width 66 height 13
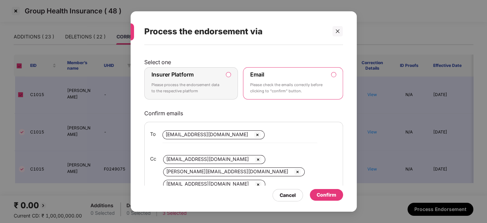
click at [200, 78] on div "Insurer Platform Please process the endorsement data to the respective platform" at bounding box center [187, 83] width 70 height 25
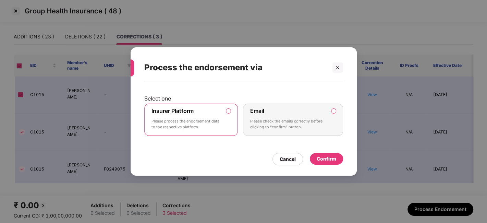
click at [322, 158] on div "Confirm" at bounding box center [327, 159] width 20 height 8
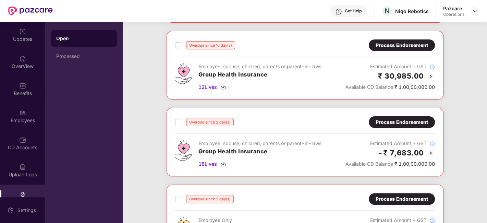
scroll to position [106, 0]
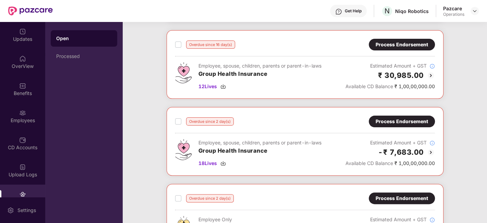
click at [389, 122] on div "Process Endorsement" at bounding box center [402, 122] width 52 height 8
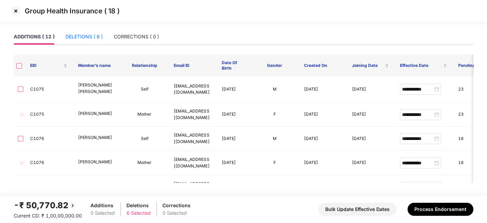
click at [74, 39] on div "DELETIONS ( 6 )" at bounding box center [84, 37] width 37 height 8
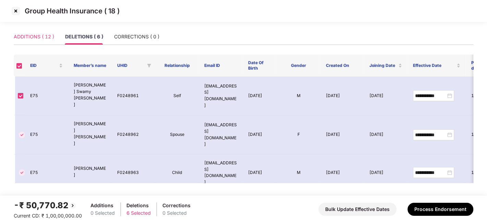
click at [33, 41] on div "ADDITIONS ( 12 )" at bounding box center [34, 37] width 40 height 16
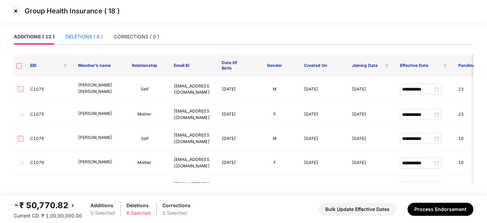
click at [82, 36] on div "DELETIONS ( 6 )" at bounding box center [84, 37] width 37 height 8
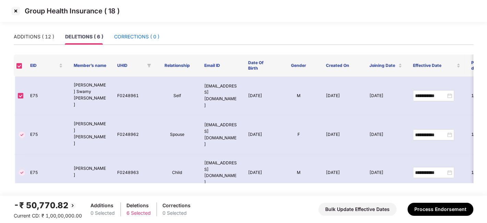
click at [121, 33] on div "CORRECTIONS ( 0 )" at bounding box center [136, 37] width 45 height 8
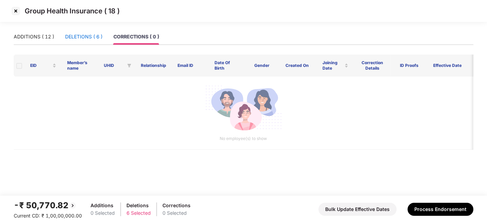
click at [89, 35] on div "DELETIONS ( 6 )" at bounding box center [83, 37] width 37 height 8
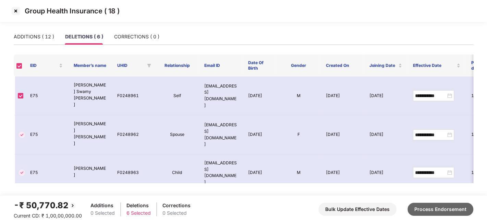
click at [438, 208] on button "Process Endorsement" at bounding box center [441, 209] width 66 height 13
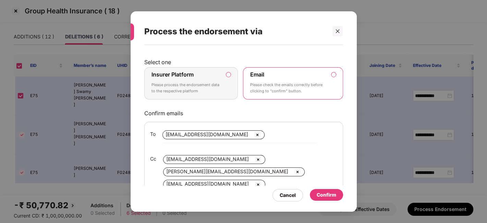
click at [205, 84] on p "Please process the endorsement data to the respective platform" at bounding box center [187, 88] width 70 height 12
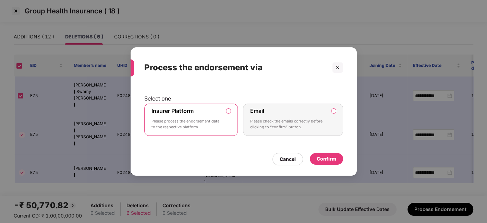
click at [323, 160] on div "Confirm" at bounding box center [327, 159] width 20 height 8
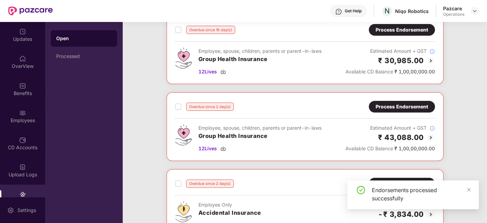
scroll to position [125, 0]
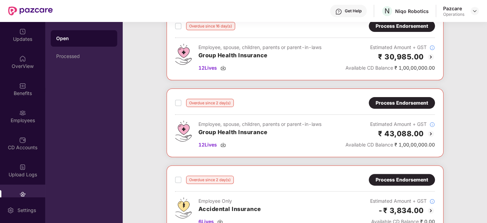
click at [390, 104] on div "Process Endorsement" at bounding box center [402, 103] width 52 height 8
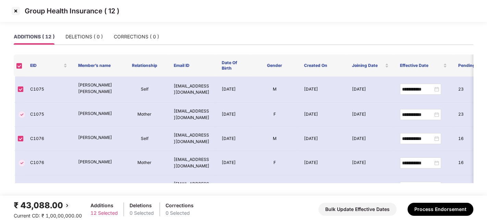
click at [13, 14] on img at bounding box center [15, 10] width 11 height 11
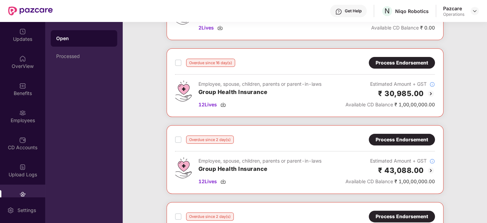
scroll to position [87, 0]
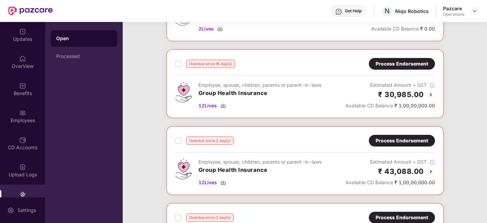
click at [403, 57] on div "Overdue since 16 day(s) Process Endorsement Employee, spouse, children, parents…" at bounding box center [305, 83] width 277 height 69
click at [393, 66] on div "Process Endorsement" at bounding box center [402, 64] width 52 height 8
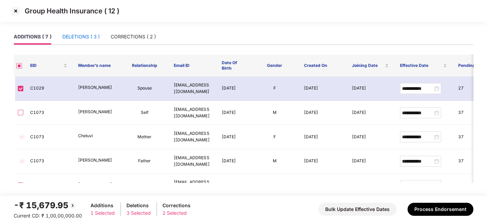
click at [75, 38] on div "DELETIONS ( 3 )" at bounding box center [80, 37] width 37 height 8
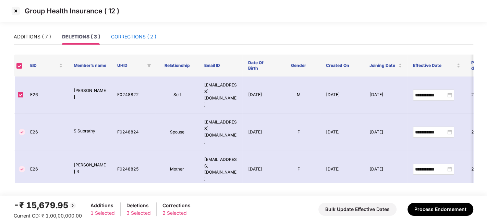
click at [130, 36] on div "CORRECTIONS ( 2 )" at bounding box center [133, 37] width 45 height 8
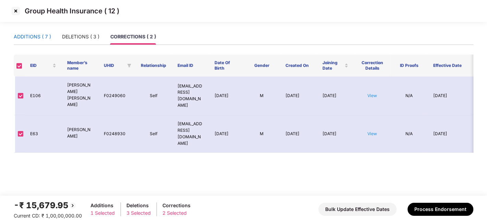
click at [37, 35] on div "ADDITIONS ( 7 )" at bounding box center [32, 37] width 37 height 8
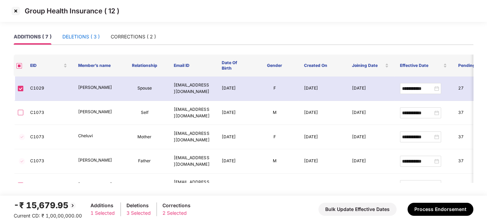
click at [75, 36] on div "DELETIONS ( 3 )" at bounding box center [80, 37] width 37 height 8
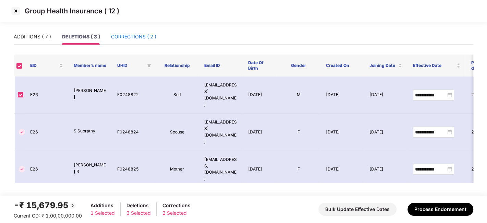
click at [119, 37] on div "CORRECTIONS ( 2 )" at bounding box center [133, 37] width 45 height 8
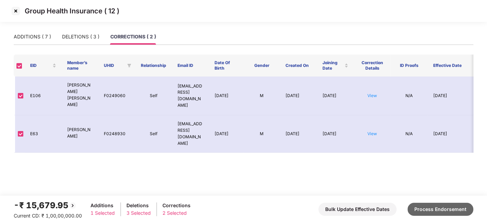
click at [419, 208] on button "Process Endorsement" at bounding box center [441, 209] width 66 height 13
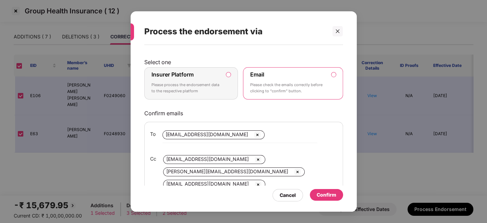
click at [223, 87] on label "Insurer Platform Please process the endorsement data to the respective platform" at bounding box center [191, 83] width 94 height 32
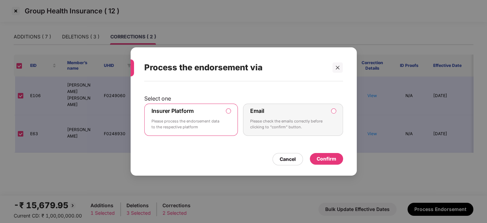
click at [324, 157] on div "Confirm" at bounding box center [327, 159] width 20 height 8
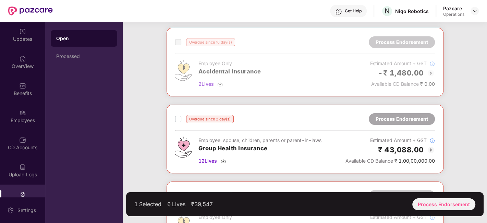
scroll to position [113, 0]
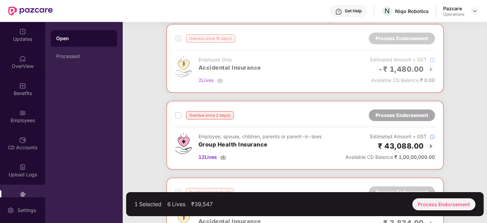
click at [177, 118] on label at bounding box center [178, 115] width 6 height 8
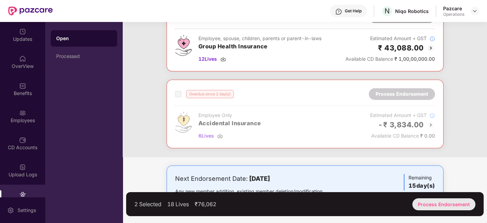
click at [435, 205] on div "Process Endorsement" at bounding box center [444, 204] width 63 height 12
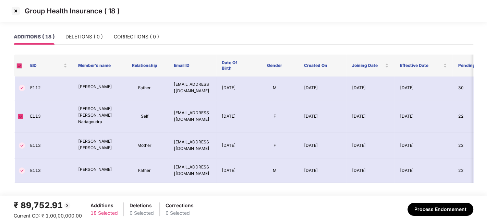
scroll to position [368, 0]
click at [15, 10] on img at bounding box center [15, 10] width 11 height 11
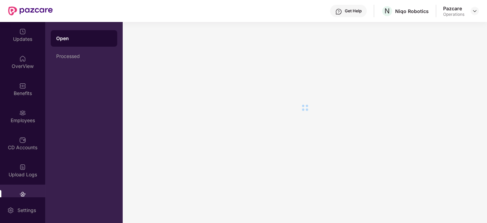
click at [284, 115] on div at bounding box center [305, 122] width 365 height 201
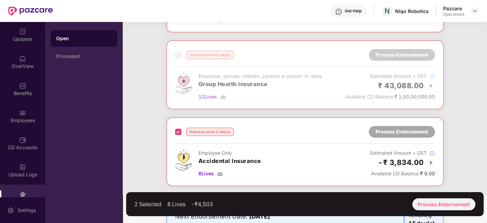
scroll to position [211, 0]
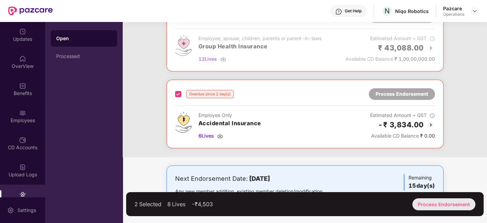
click at [434, 201] on div "Process Endorsement" at bounding box center [444, 204] width 63 height 12
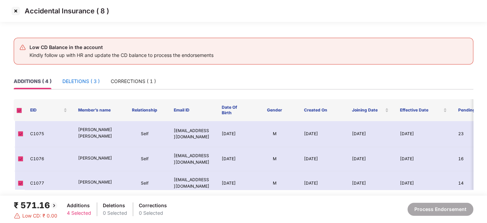
click at [79, 81] on div "DELETIONS ( 3 )" at bounding box center [80, 82] width 37 height 8
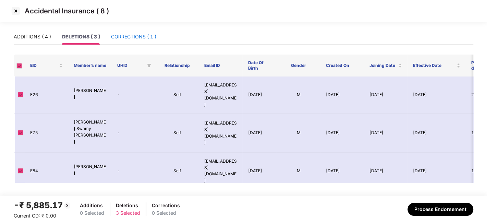
click at [119, 40] on div "CORRECTIONS ( 1 )" at bounding box center [133, 37] width 45 height 8
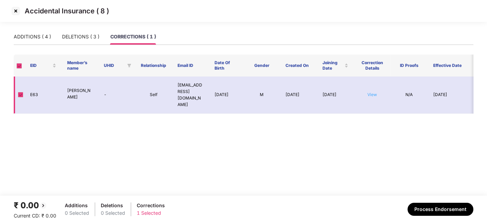
click at [373, 93] on link "View" at bounding box center [373, 94] width 10 height 5
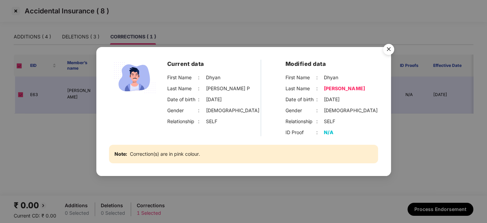
click at [389, 52] on img "Close" at bounding box center [388, 50] width 19 height 19
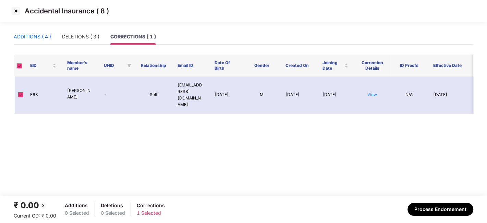
click at [27, 38] on div "ADDITIONS ( 4 )" at bounding box center [32, 37] width 37 height 8
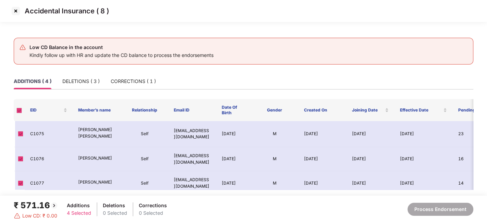
click at [15, 9] on img at bounding box center [15, 10] width 11 height 11
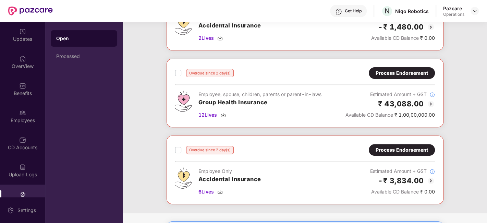
scroll to position [152, 0]
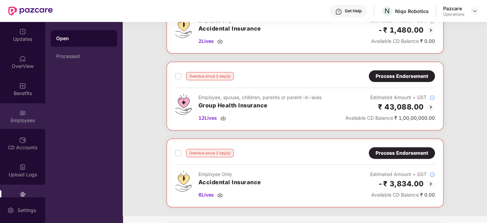
click at [24, 116] on div "Employees" at bounding box center [22, 116] width 45 height 26
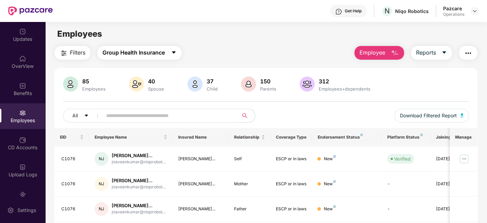
click at [152, 55] on span "Group Health Insurance" at bounding box center [134, 52] width 62 height 9
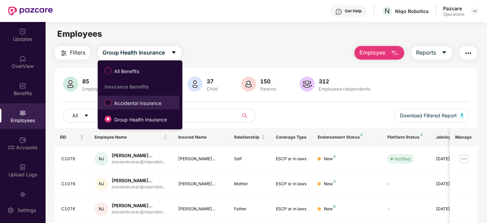
click at [135, 104] on span "Accidental Insurance" at bounding box center [137, 103] width 53 height 8
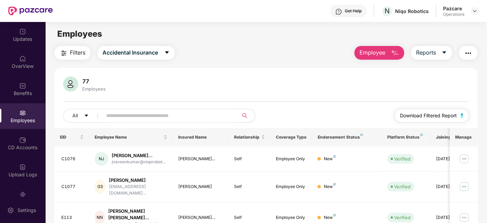
click at [433, 113] on span "Download Filtered Report" at bounding box center [428, 116] width 57 height 8
click at [20, 86] on img at bounding box center [22, 85] width 7 height 7
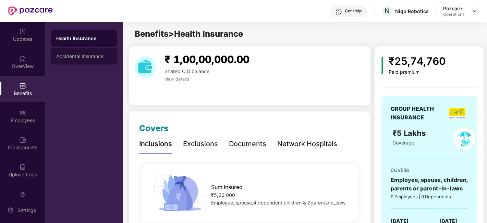
click at [75, 55] on div "Accidental Insurance" at bounding box center [84, 56] width 56 height 5
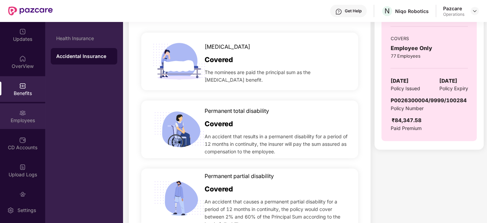
scroll to position [41, 0]
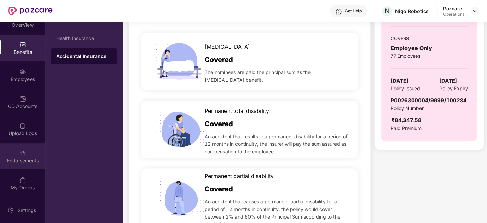
click at [16, 152] on div "Endorsements" at bounding box center [22, 156] width 45 height 26
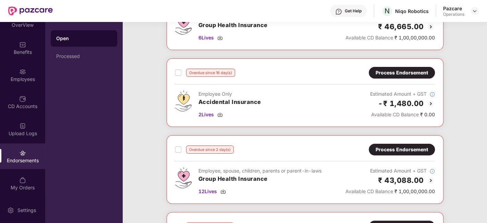
scroll to position [78, 0]
click at [381, 72] on div "Process Endorsement" at bounding box center [402, 73] width 52 height 8
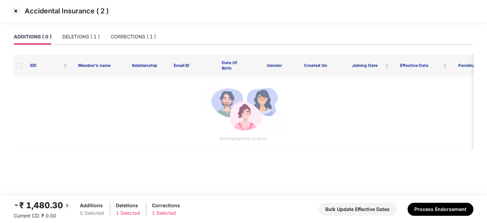
click at [16, 11] on img at bounding box center [15, 10] width 11 height 11
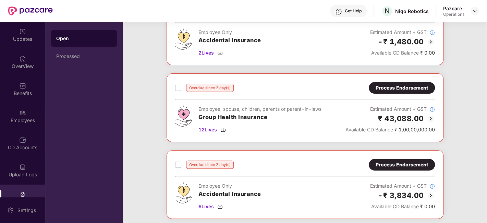
scroll to position [211, 0]
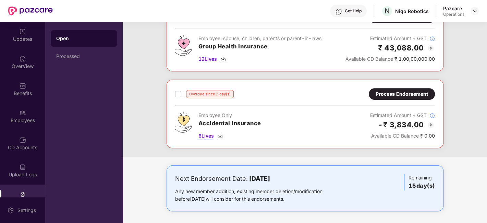
click at [205, 137] on span "6 Lives" at bounding box center [206, 136] width 15 height 8
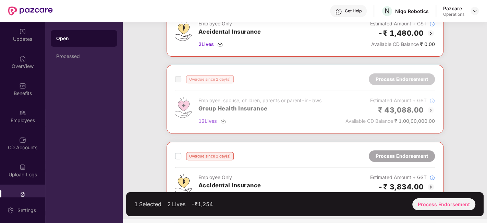
scroll to position [151, 0]
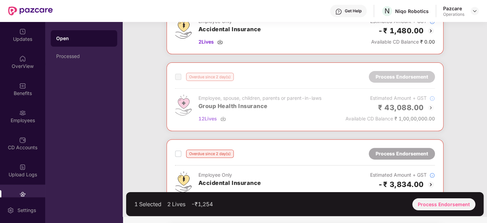
click at [176, 150] on label at bounding box center [178, 154] width 6 height 8
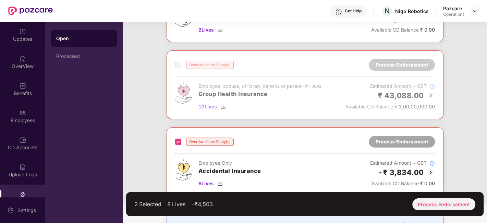
scroll to position [164, 0]
click at [424, 197] on div "2 Selected 8 Lives -₹4,503 Process Endorsement" at bounding box center [305, 204] width 358 height 24
click at [428, 201] on div "Process Endorsement" at bounding box center [444, 204] width 63 height 12
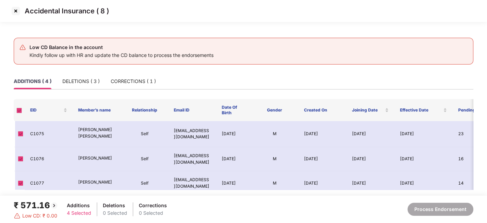
click at [14, 11] on img at bounding box center [15, 10] width 11 height 11
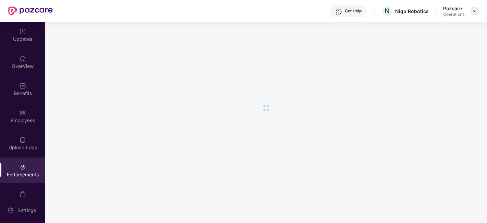
click at [474, 12] on img at bounding box center [474, 10] width 5 height 5
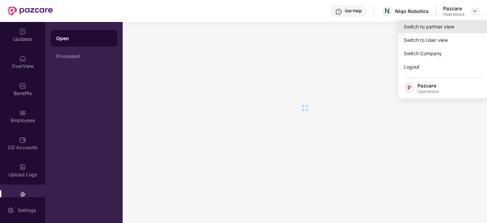
click at [426, 30] on div "Switch to partner view" at bounding box center [443, 26] width 89 height 13
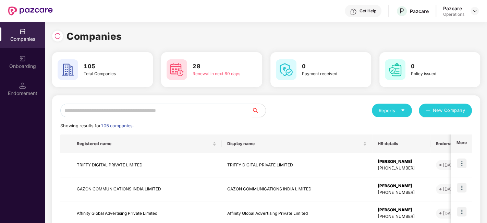
click at [222, 109] on input "text" at bounding box center [156, 111] width 192 height 14
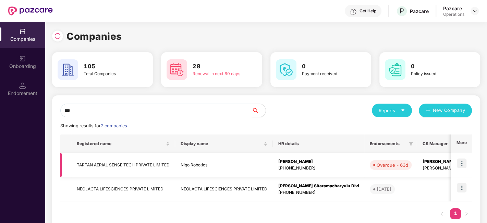
type input "***"
click at [175, 163] on td "TARTAN AERIAL SENSE TECH PRIVATE LIMITED" at bounding box center [123, 165] width 104 height 24
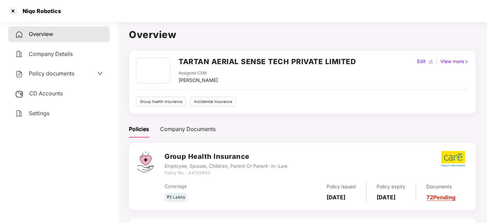
click at [48, 75] on span "Policy documents" at bounding box center [52, 73] width 46 height 7
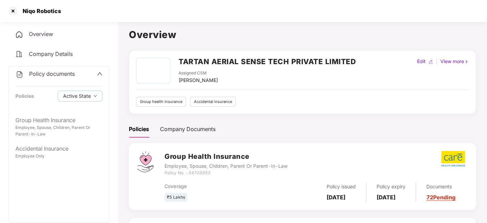
click at [48, 75] on span "Policy documents" at bounding box center [52, 73] width 46 height 7
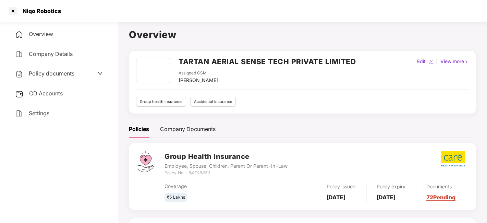
click at [43, 93] on span "CD Accounts" at bounding box center [46, 93] width 34 height 7
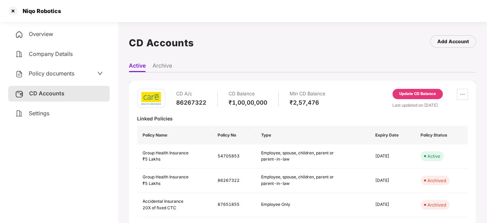
click at [405, 96] on div "Update CD Balance" at bounding box center [418, 94] width 37 height 6
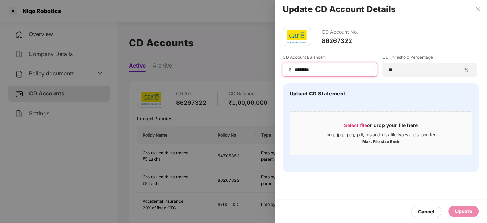
click at [332, 72] on input "********" at bounding box center [333, 69] width 78 height 7
type input "*"
click at [459, 209] on div "Update" at bounding box center [464, 212] width 17 height 8
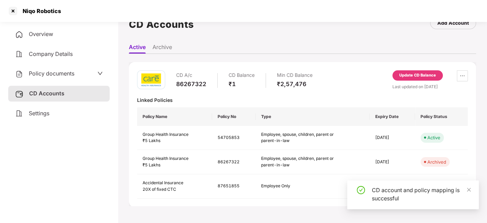
scroll to position [112, 0]
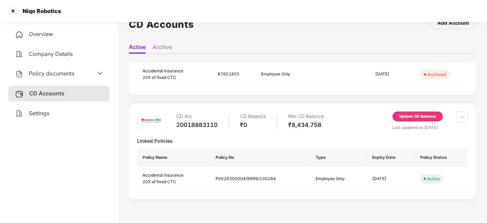
click at [412, 115] on div "Update CD Balance" at bounding box center [418, 117] width 37 height 6
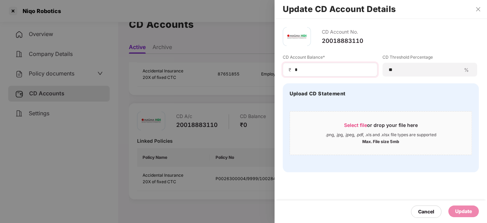
click at [313, 74] on div "₹ *" at bounding box center [330, 70] width 95 height 14
click at [308, 72] on input "*" at bounding box center [333, 69] width 78 height 7
type input "*****"
click at [456, 214] on div "Update" at bounding box center [464, 212] width 17 height 8
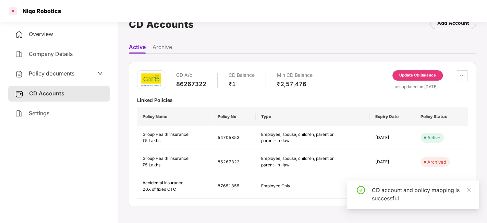
click at [13, 11] on div at bounding box center [13, 10] width 11 height 11
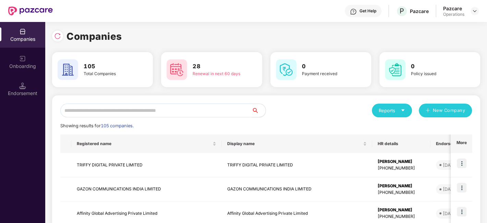
click at [139, 107] on input "text" at bounding box center [156, 111] width 192 height 14
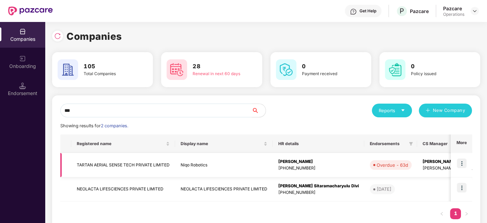
type input "***"
click at [459, 161] on img at bounding box center [462, 163] width 10 height 10
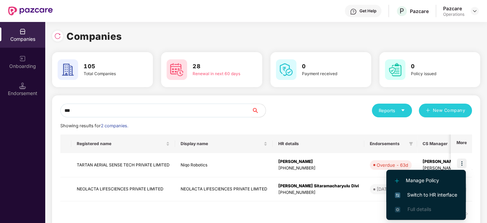
click at [420, 195] on span "Switch to HR interface" at bounding box center [426, 195] width 62 height 8
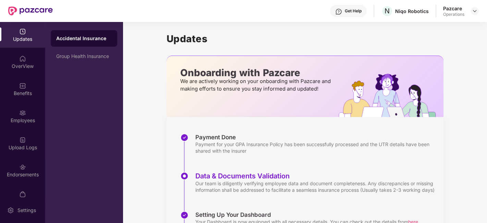
scroll to position [41, 0]
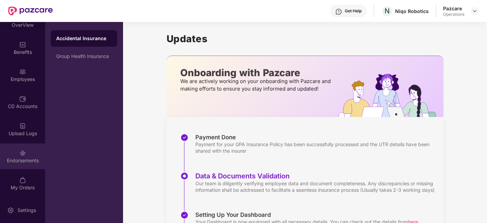
click at [16, 152] on div "Endorsements" at bounding box center [22, 156] width 45 height 26
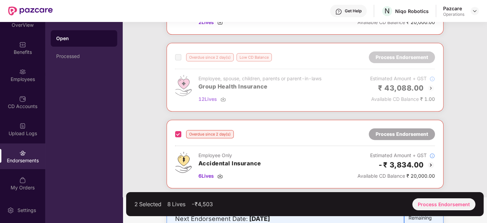
scroll to position [211, 0]
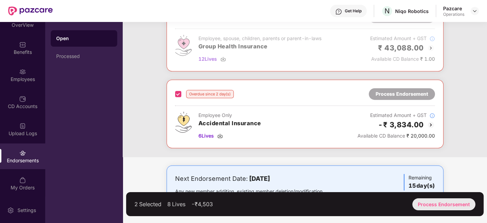
click at [433, 200] on div "Process Endorsement" at bounding box center [444, 204] width 63 height 12
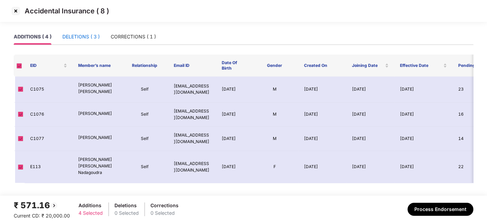
click at [81, 38] on div "DELETIONS ( 3 )" at bounding box center [80, 37] width 37 height 8
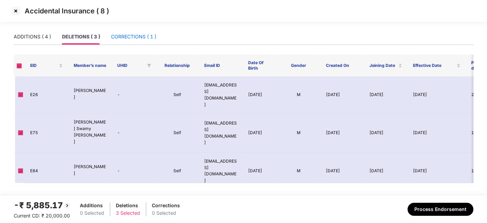
click at [123, 35] on div "CORRECTIONS ( 1 )" at bounding box center [133, 37] width 45 height 8
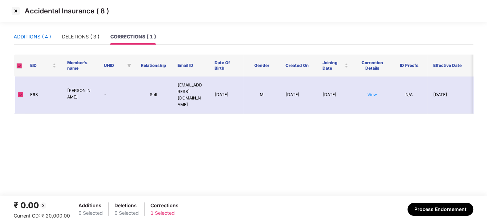
click at [36, 34] on div "ADDITIONS ( 4 )" at bounding box center [32, 37] width 37 height 8
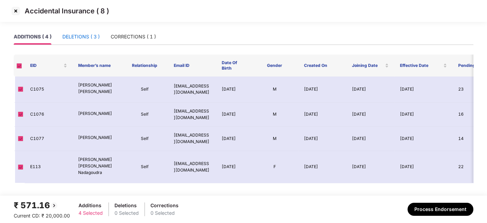
click at [71, 36] on div "DELETIONS ( 3 )" at bounding box center [80, 37] width 37 height 8
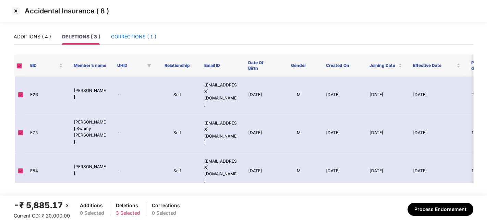
click at [117, 35] on div "CORRECTIONS ( 1 )" at bounding box center [133, 37] width 45 height 8
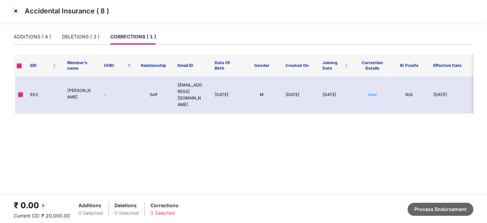
click at [425, 203] on button "Process Endorsement" at bounding box center [441, 209] width 66 height 13
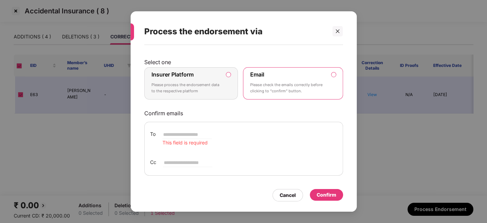
click at [215, 82] on p "Please process the endorsement data to the respective platform" at bounding box center [187, 88] width 70 height 12
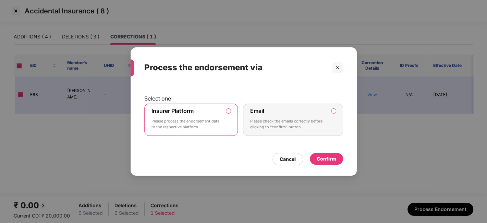
click at [329, 154] on div "Confirm" at bounding box center [326, 159] width 33 height 12
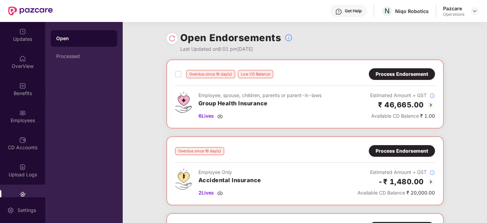
click at [172, 38] on img at bounding box center [172, 38] width 7 height 7
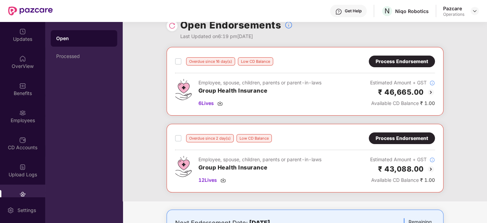
scroll to position [17, 0]
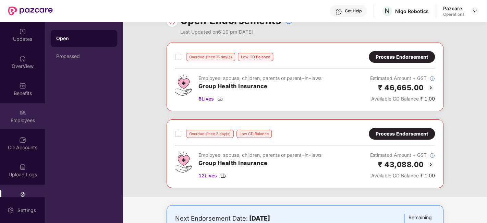
click at [17, 115] on div "Employees" at bounding box center [22, 116] width 45 height 26
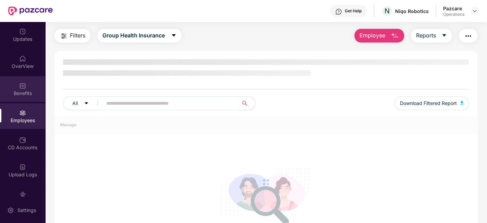
click at [17, 81] on div "Benefits" at bounding box center [22, 89] width 45 height 26
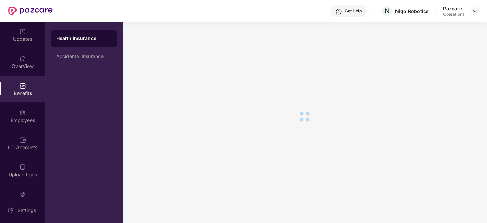
scroll to position [41, 0]
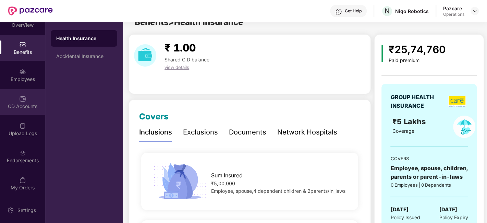
click at [13, 102] on div "CD Accounts" at bounding box center [22, 102] width 45 height 26
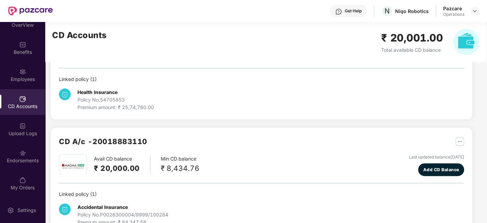
scroll to position [98, 0]
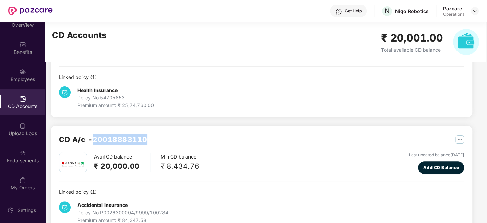
drag, startPoint x: 94, startPoint y: 139, endPoint x: 149, endPoint y: 137, distance: 54.9
click at [149, 137] on div "CD A/c - 20018883110" at bounding box center [262, 143] width 406 height 18
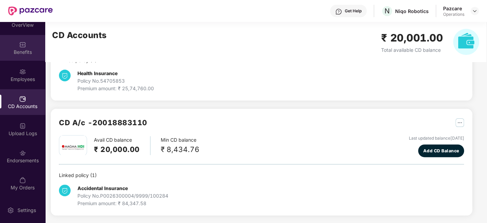
click at [14, 42] on div "Benefits" at bounding box center [22, 48] width 45 height 26
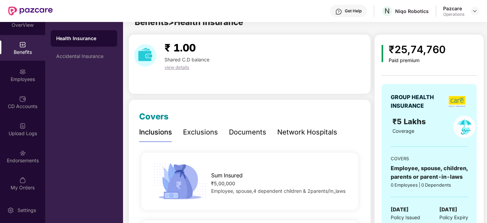
scroll to position [115, 0]
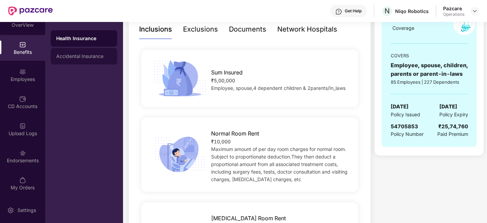
click at [88, 57] on div "Accidental Insurance" at bounding box center [84, 56] width 56 height 5
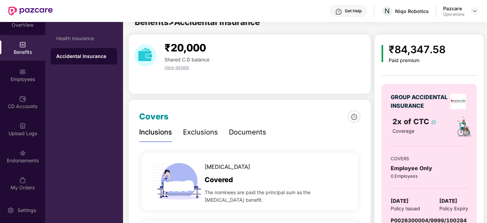
scroll to position [115, 0]
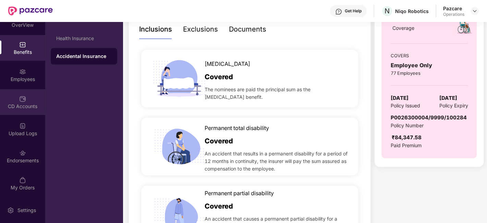
click at [15, 107] on div "CD Accounts" at bounding box center [22, 106] width 45 height 7
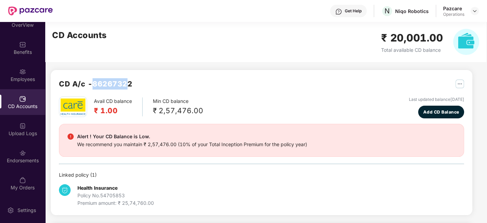
drag, startPoint x: 94, startPoint y: 82, endPoint x: 132, endPoint y: 80, distance: 37.8
click at [132, 80] on h2 "CD A/c - 86267322" at bounding box center [95, 83] width 73 height 11
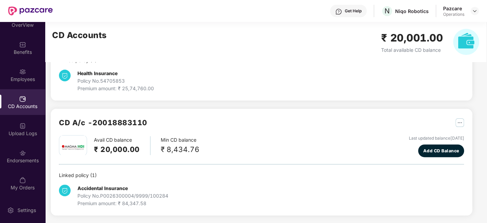
click at [282, 134] on div "CD A/c - 20018883110" at bounding box center [262, 126] width 406 height 18
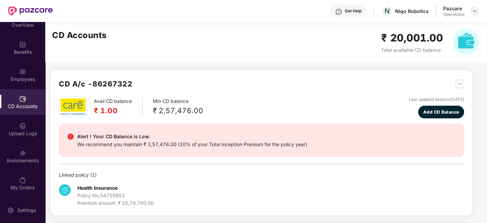
click at [475, 10] on img at bounding box center [474, 10] width 5 height 5
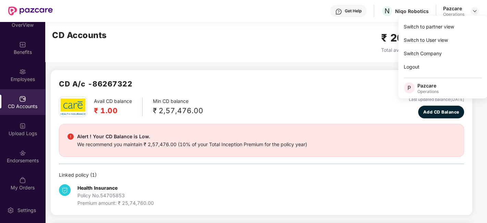
scroll to position [115, 0]
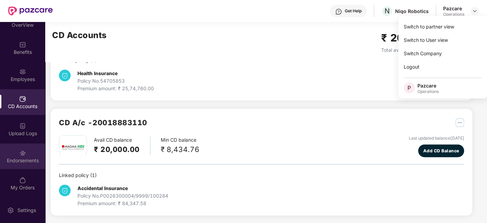
click at [16, 151] on div "Endorsements" at bounding box center [22, 156] width 45 height 26
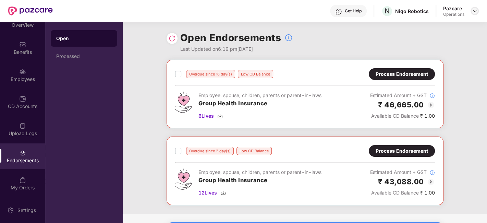
click at [473, 10] on img at bounding box center [474, 10] width 5 height 5
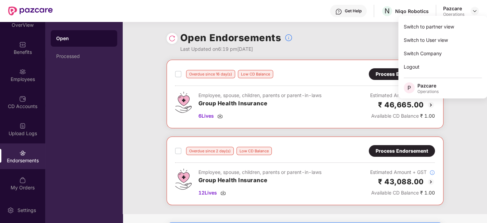
click at [342, 44] on div "Open Endorsements Last Updated on 6:19 pm[DATE]" at bounding box center [305, 41] width 277 height 38
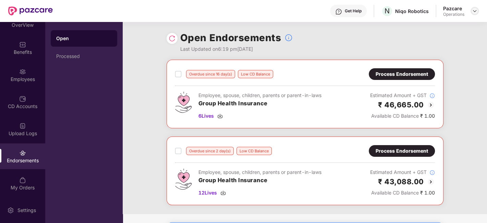
click at [474, 11] on img at bounding box center [474, 10] width 5 height 5
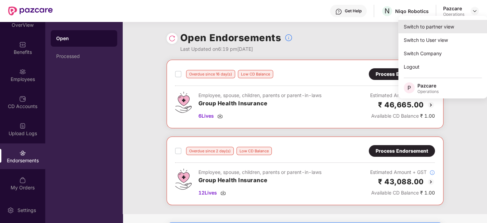
click at [432, 25] on div "Switch to partner view" at bounding box center [443, 26] width 89 height 13
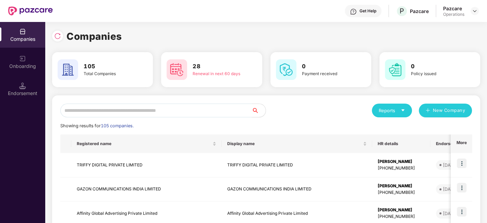
click at [183, 110] on input "text" at bounding box center [156, 111] width 192 height 14
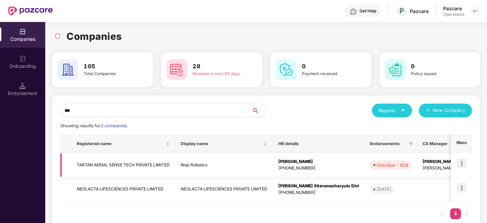
type input "***"
click at [112, 161] on td "TARTAN AERIAL SENSE TECH PRIVATE LIMITED" at bounding box center [123, 165] width 104 height 24
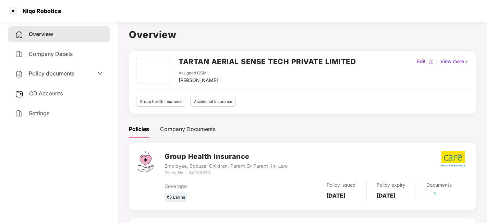
click at [46, 96] on span "CD Accounts" at bounding box center [46, 93] width 34 height 7
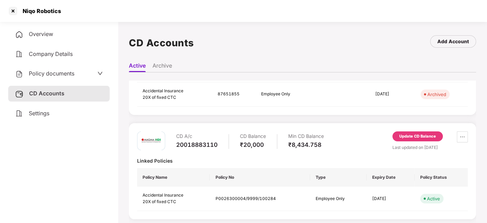
scroll to position [111, 0]
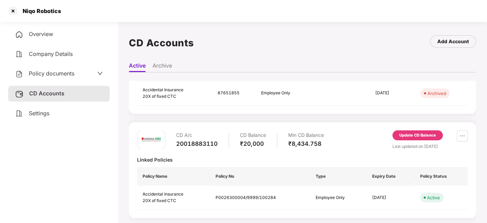
click at [415, 133] on div "Update CD Balance" at bounding box center [418, 135] width 37 height 6
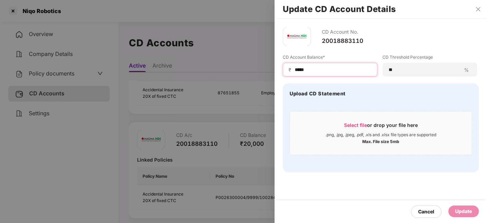
click at [323, 70] on input "*****" at bounding box center [333, 69] width 78 height 7
type input "*"
click at [466, 211] on div "Update" at bounding box center [464, 212] width 17 height 8
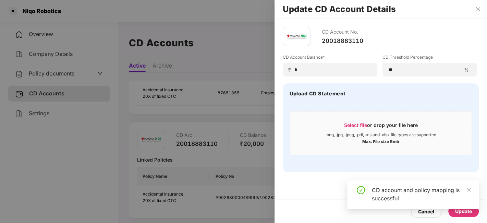
click at [173, 115] on div at bounding box center [243, 111] width 487 height 223
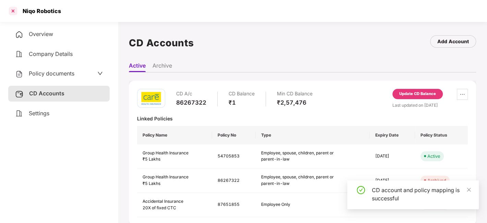
click at [13, 13] on div at bounding box center [13, 10] width 11 height 11
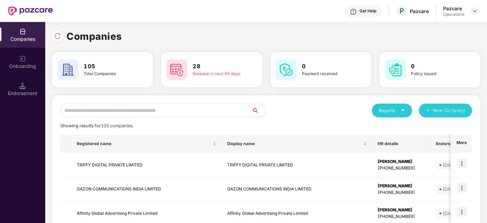
click at [88, 110] on input "text" at bounding box center [156, 111] width 192 height 14
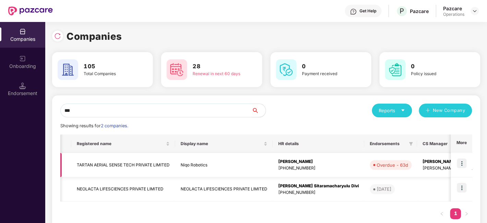
scroll to position [0, 71]
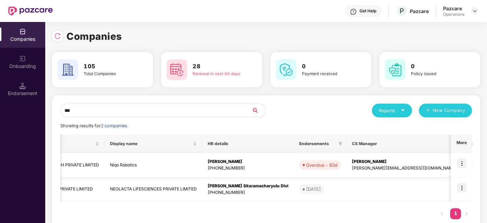
type input "***"
click at [460, 162] on img at bounding box center [462, 163] width 10 height 10
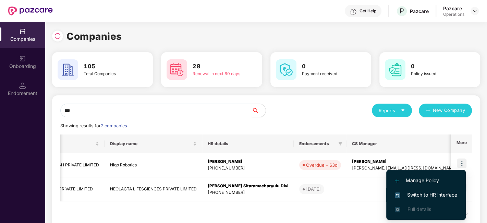
click at [421, 195] on span "Switch to HR interface" at bounding box center [426, 195] width 62 height 8
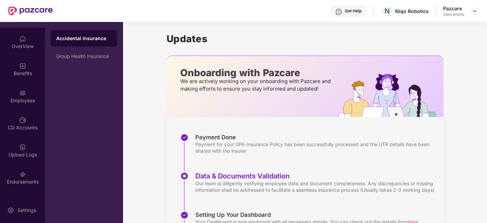
scroll to position [41, 0]
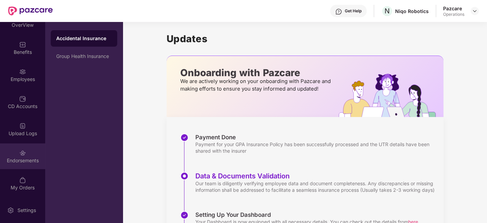
click at [14, 155] on div "Endorsements" at bounding box center [22, 156] width 45 height 26
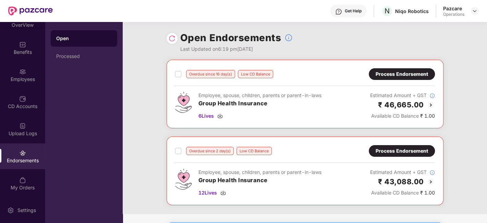
scroll to position [58, 0]
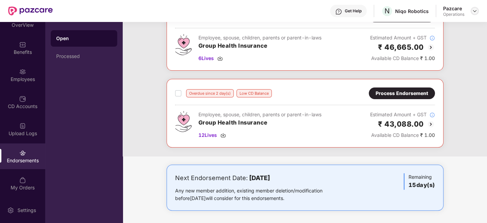
click at [477, 12] on img at bounding box center [474, 10] width 5 height 5
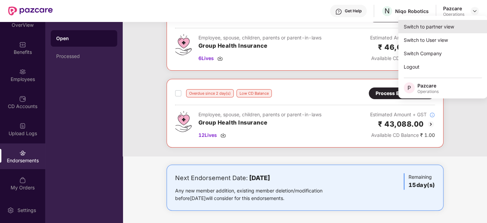
click at [438, 21] on div "Switch to partner view" at bounding box center [443, 26] width 89 height 13
